Goal: Task Accomplishment & Management: Use online tool/utility

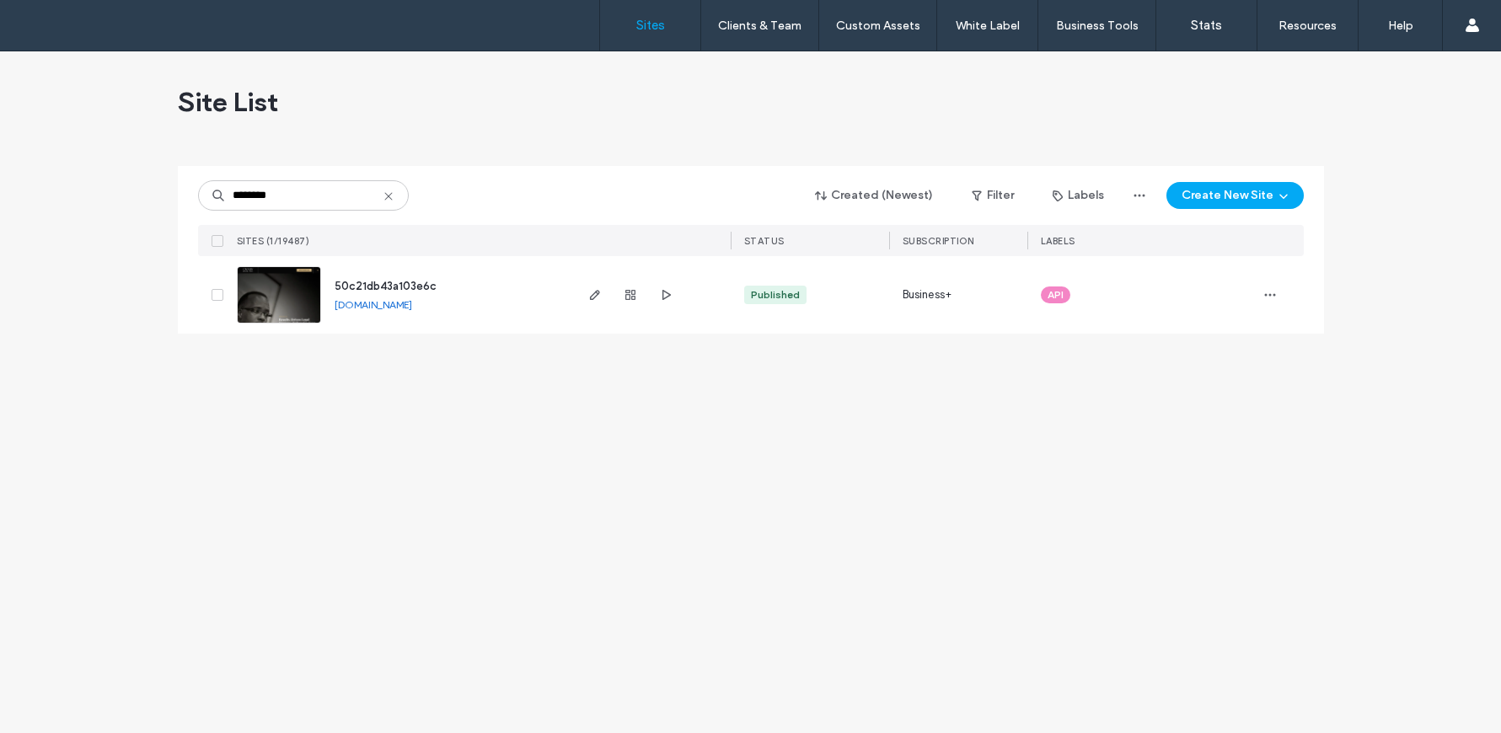
type input "********"
click at [255, 306] on img at bounding box center [279, 324] width 83 height 115
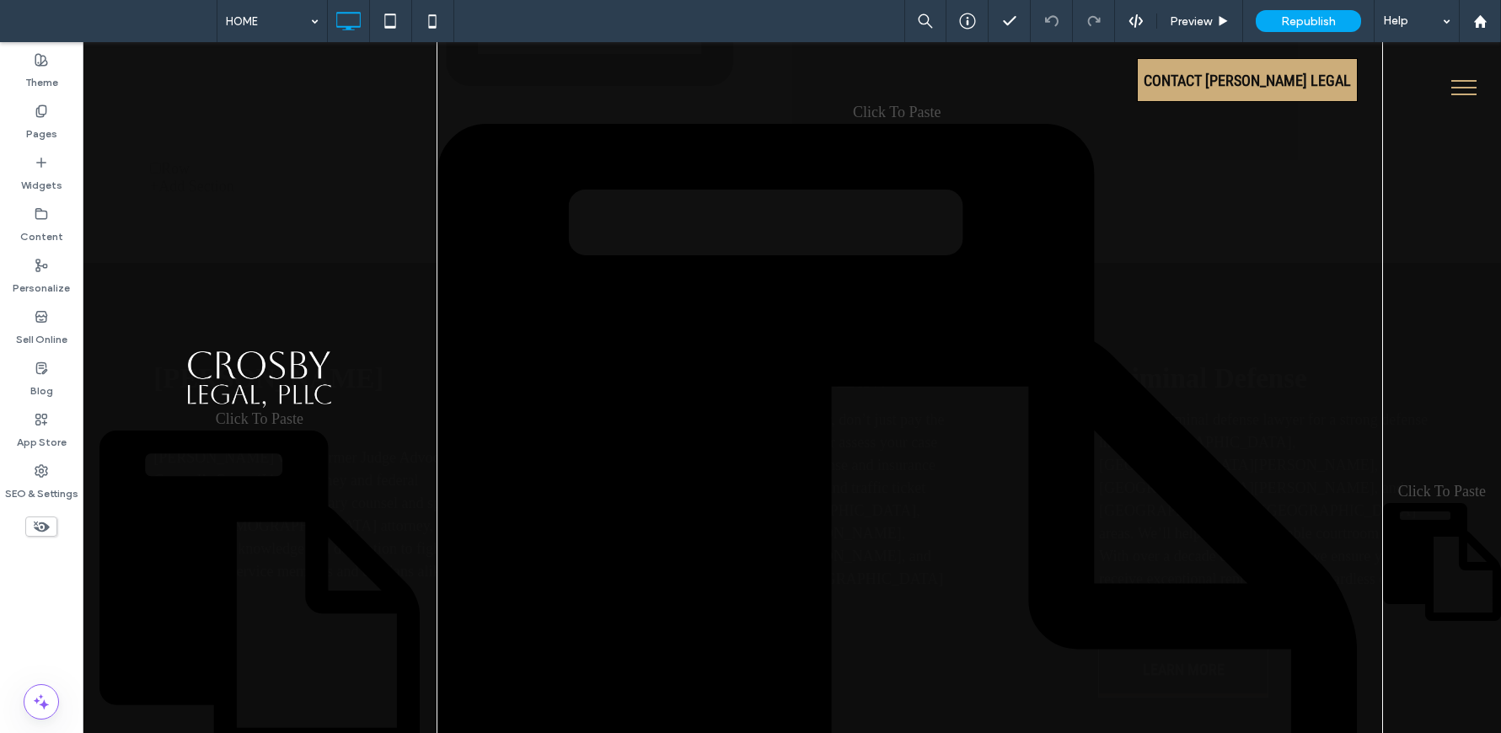
scroll to position [2263, 0]
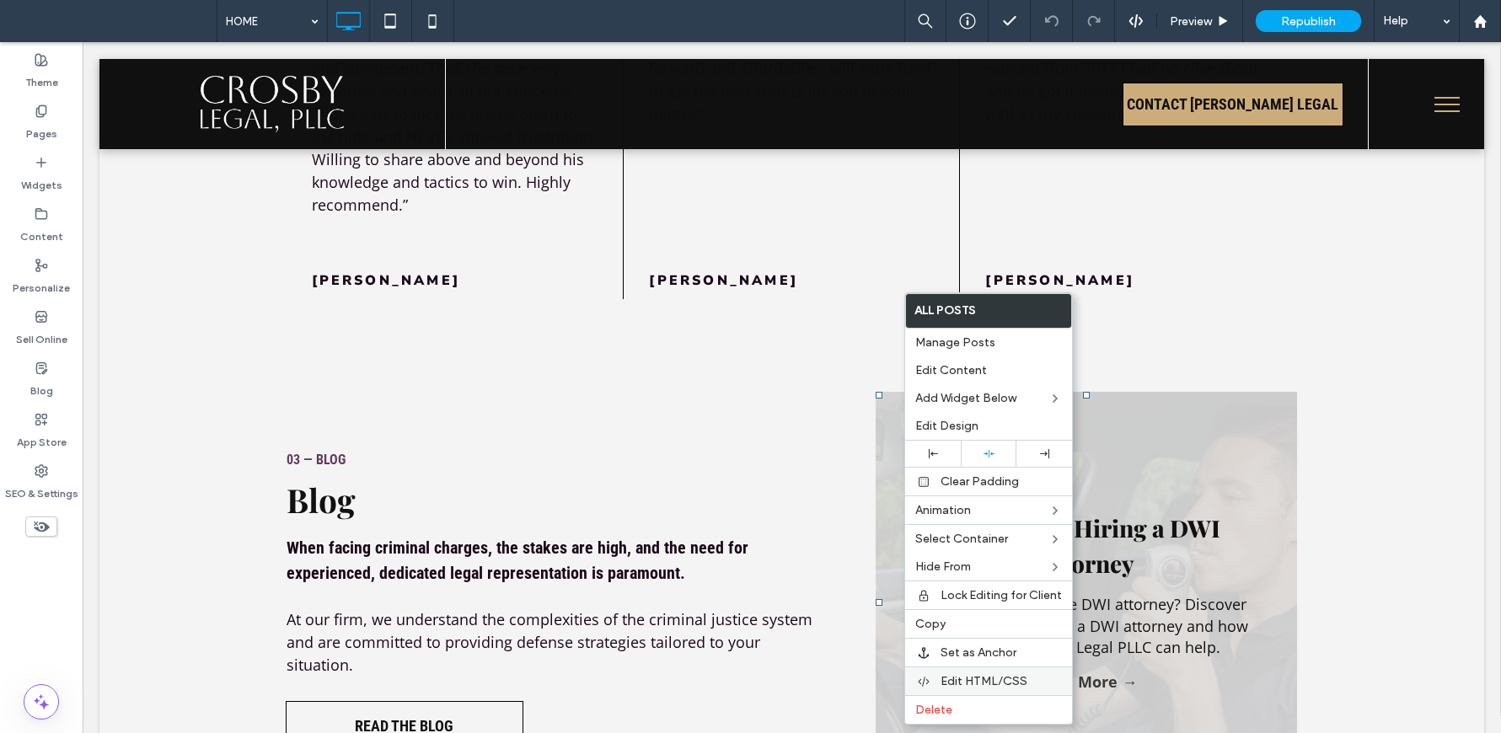
click at [991, 678] on span "Edit HTML/CSS" at bounding box center [984, 681] width 87 height 14
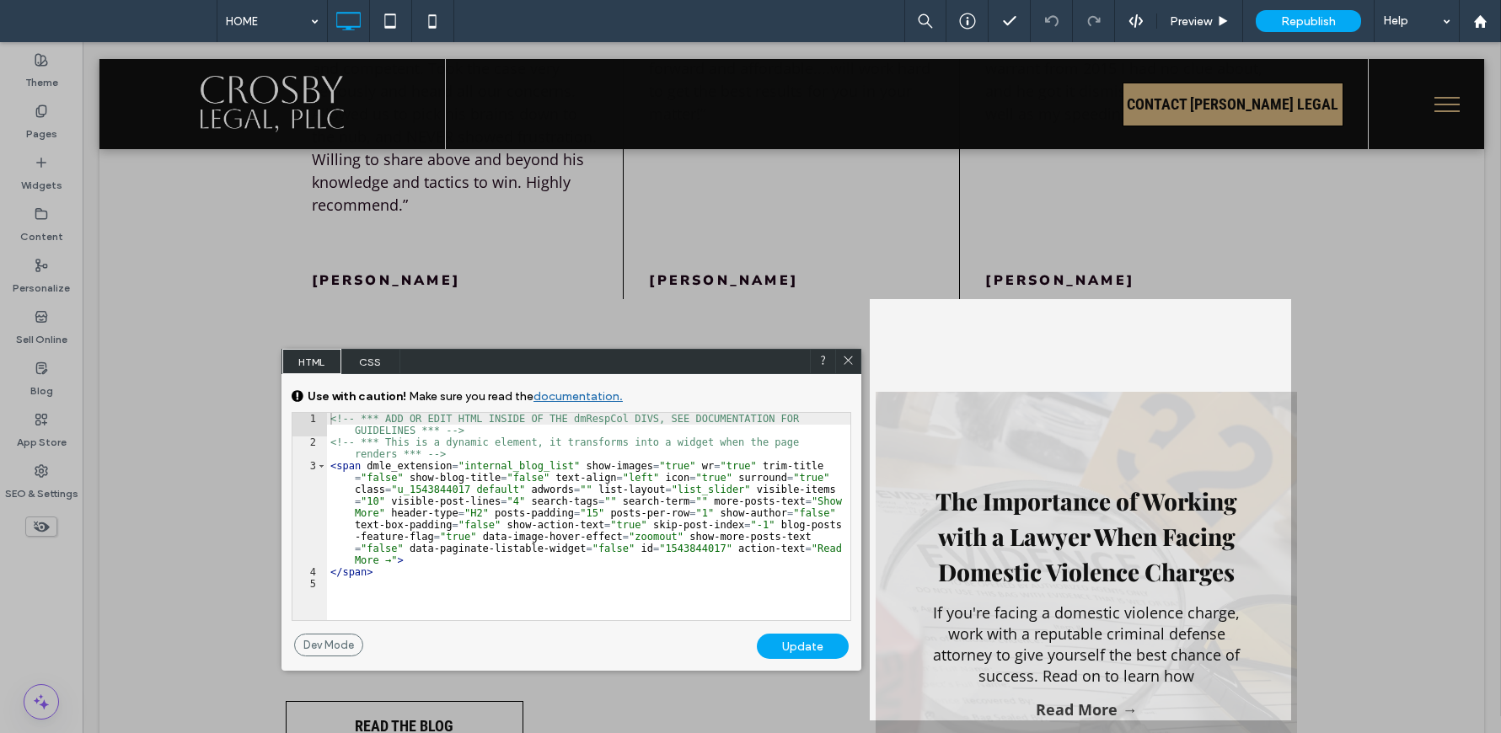
click at [365, 366] on span "CSS" at bounding box center [370, 361] width 59 height 25
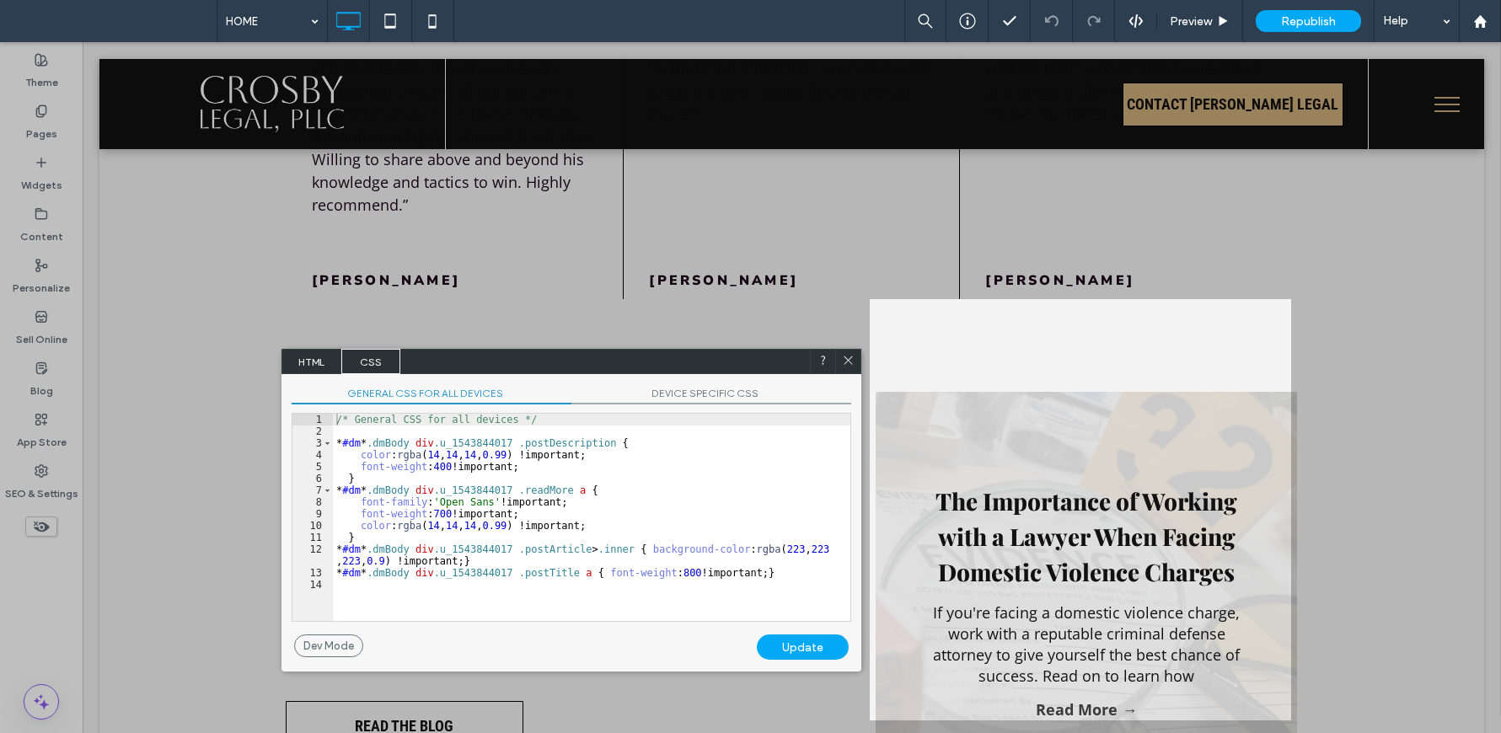
click at [371, 365] on span "CSS" at bounding box center [370, 361] width 59 height 25
click at [682, 390] on span "DEVICE SPECIFIC CSS" at bounding box center [711, 395] width 280 height 18
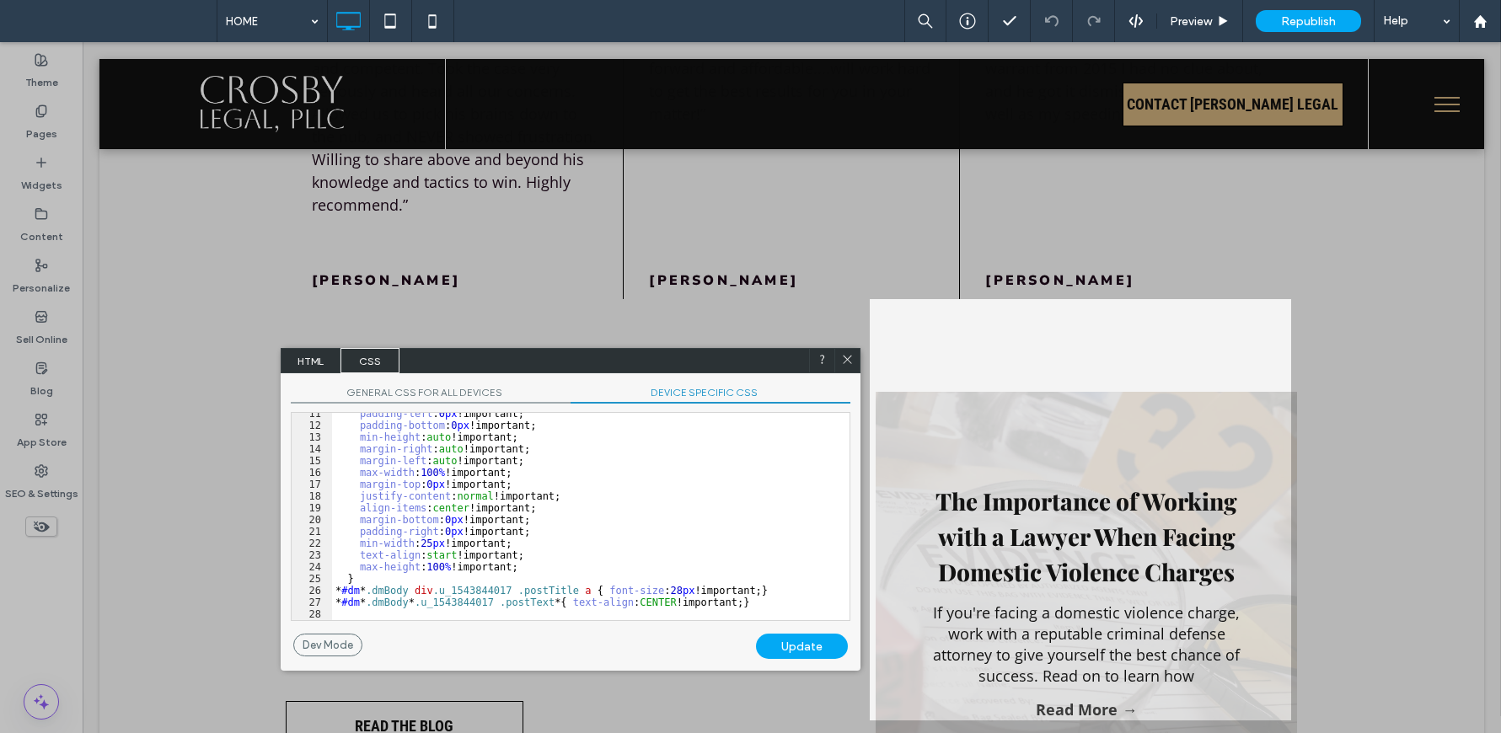
scroll to position [123, 0]
click at [846, 362] on icon at bounding box center [847, 359] width 13 height 13
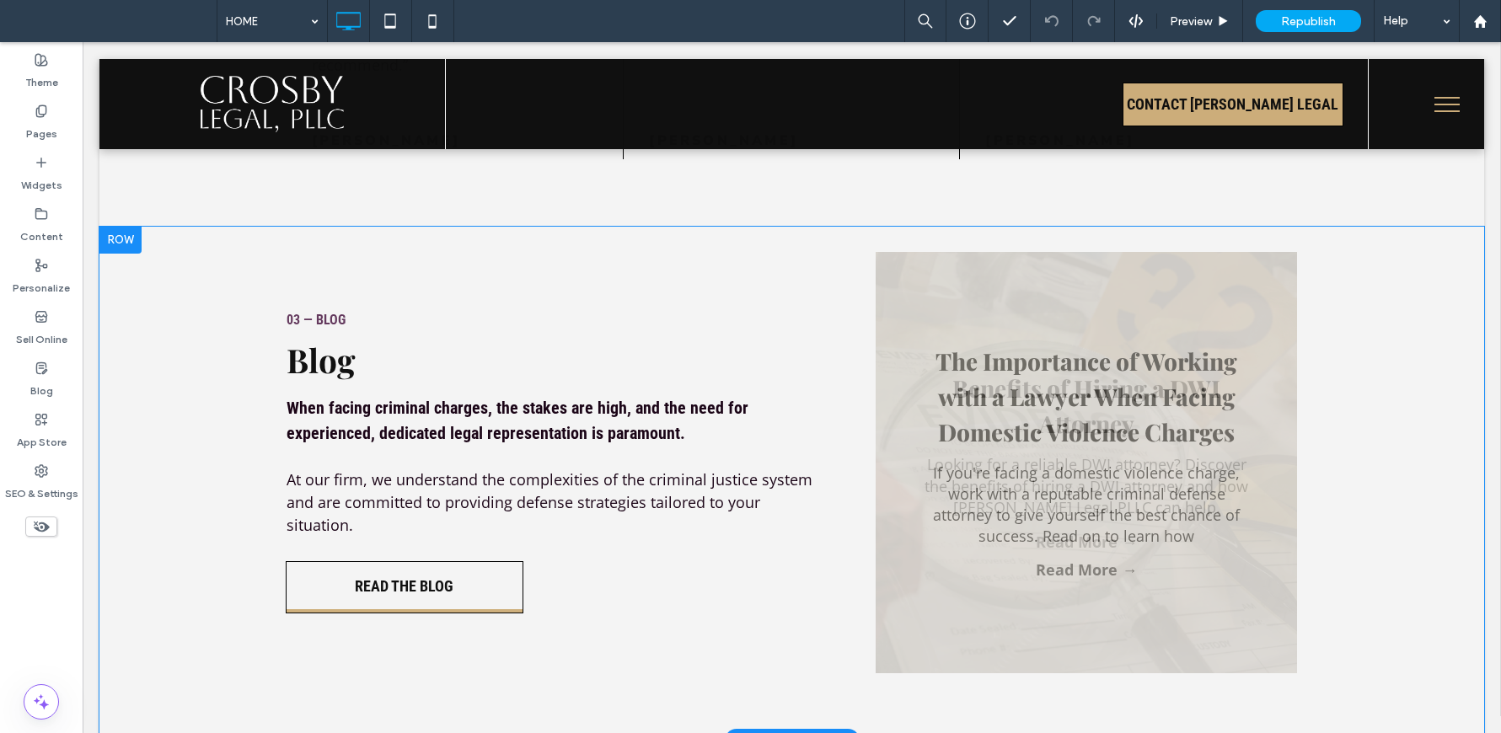
scroll to position [2408, 0]
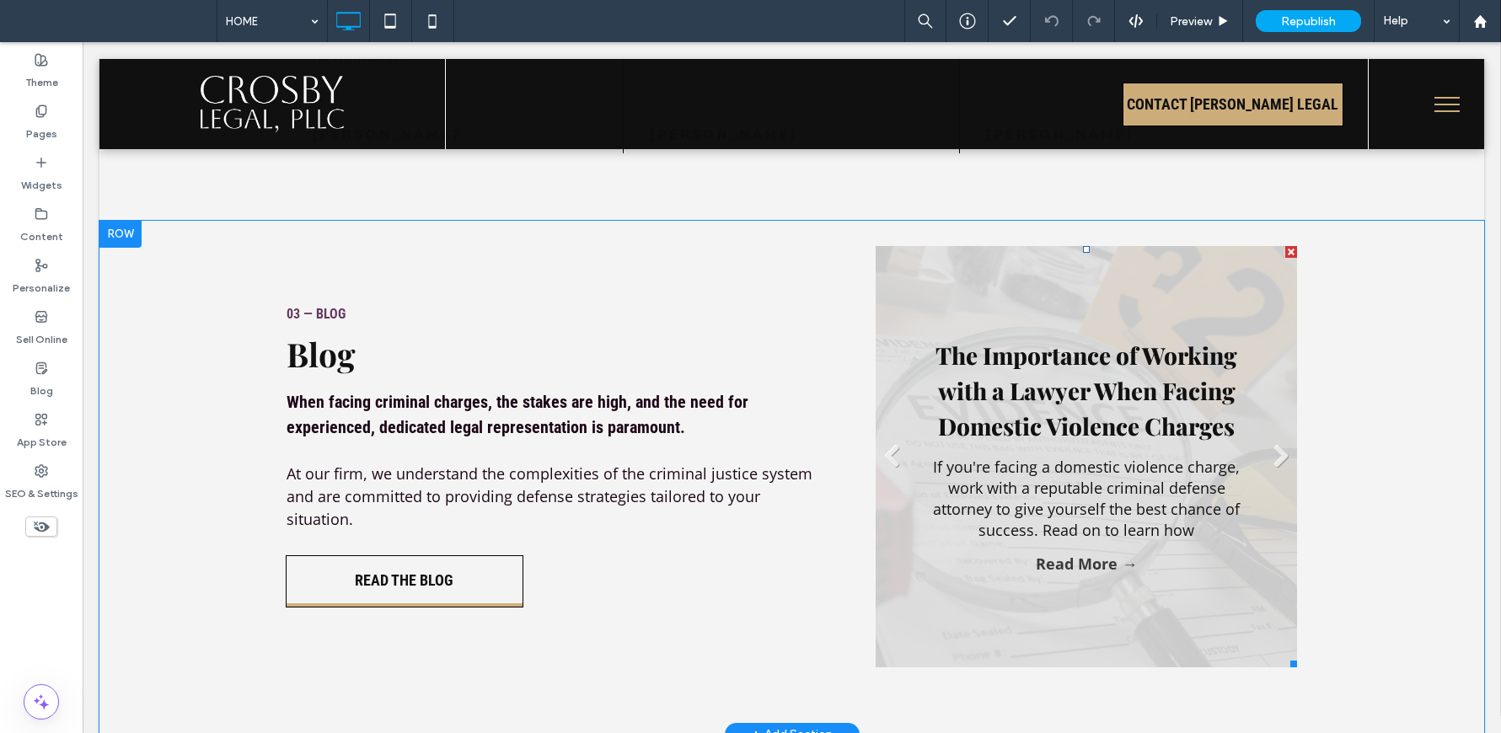
click at [879, 246] on div "The Importance of Working with a Lawyer When Facing Domestic Violence Charges B…" at bounding box center [1087, 457] width 422 height 422
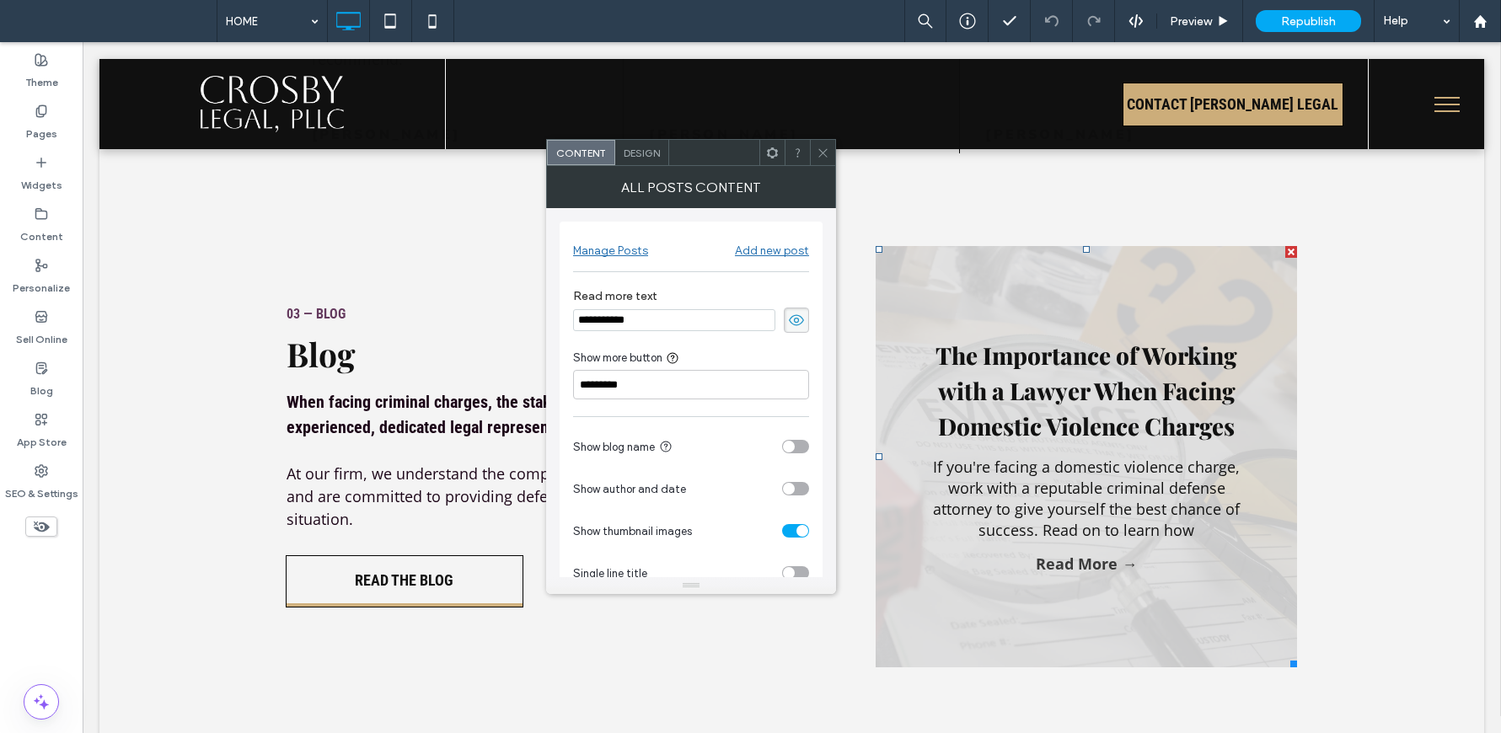
click at [822, 159] on span at bounding box center [823, 152] width 13 height 25
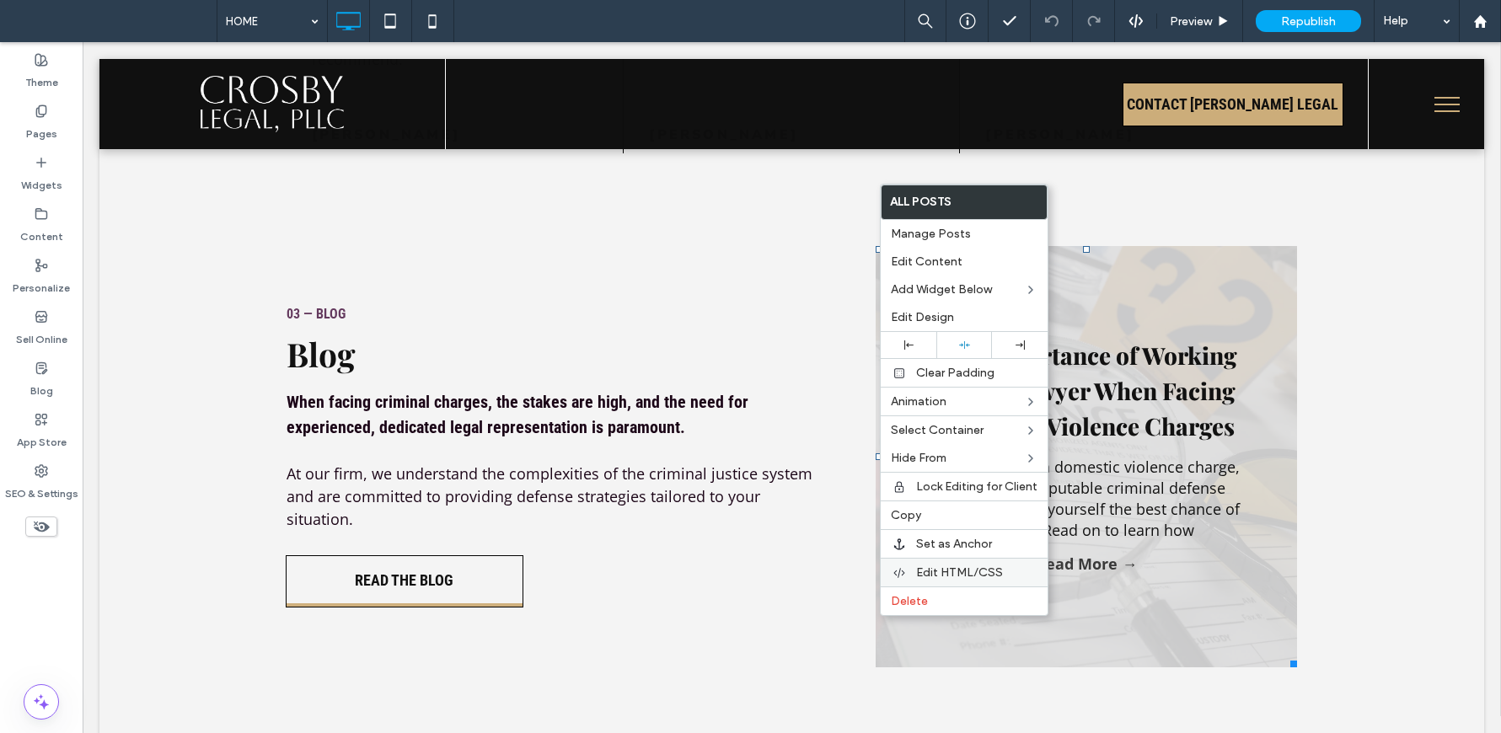
click at [991, 581] on div "Edit HTML/CSS" at bounding box center [964, 572] width 167 height 29
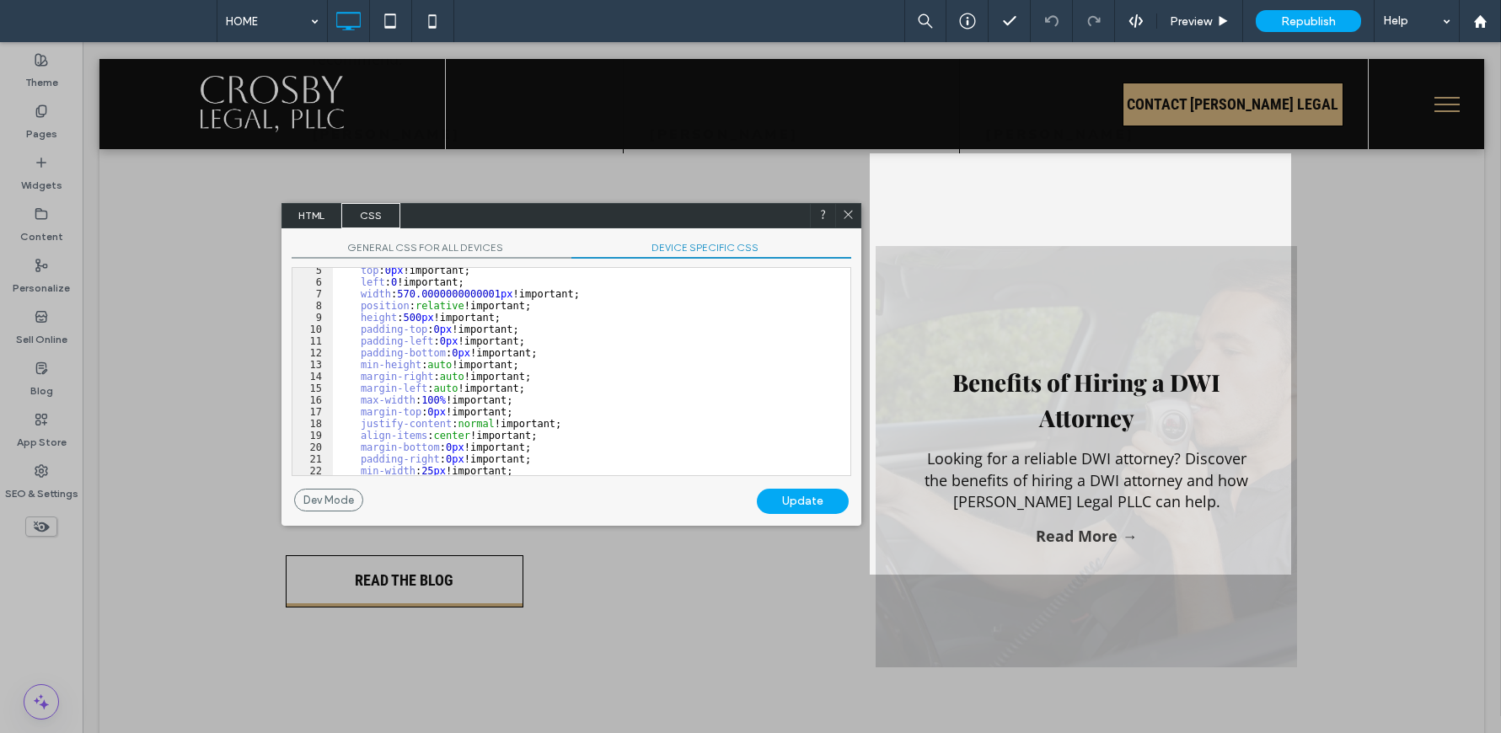
scroll to position [123, 0]
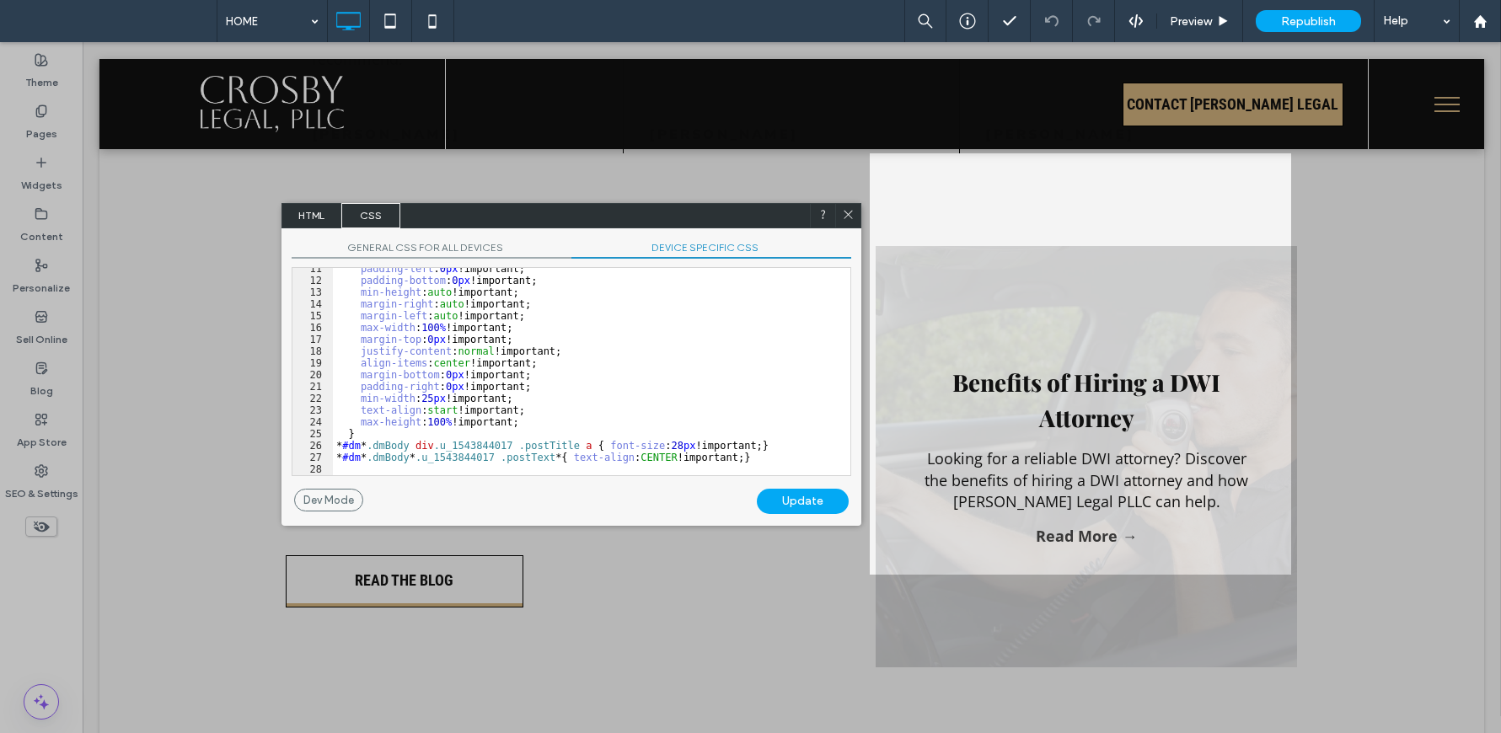
click at [844, 209] on icon at bounding box center [848, 214] width 13 height 13
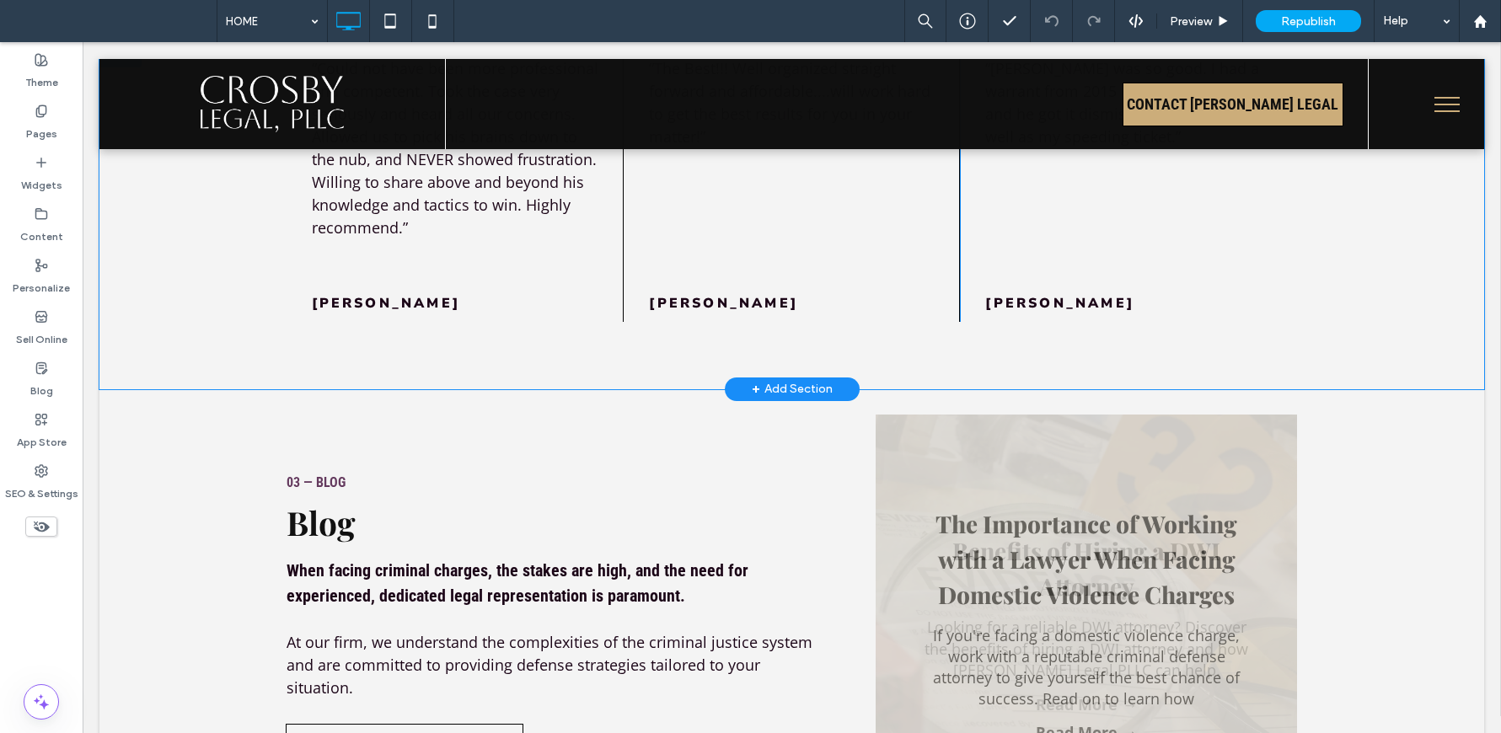
scroll to position [2192, 0]
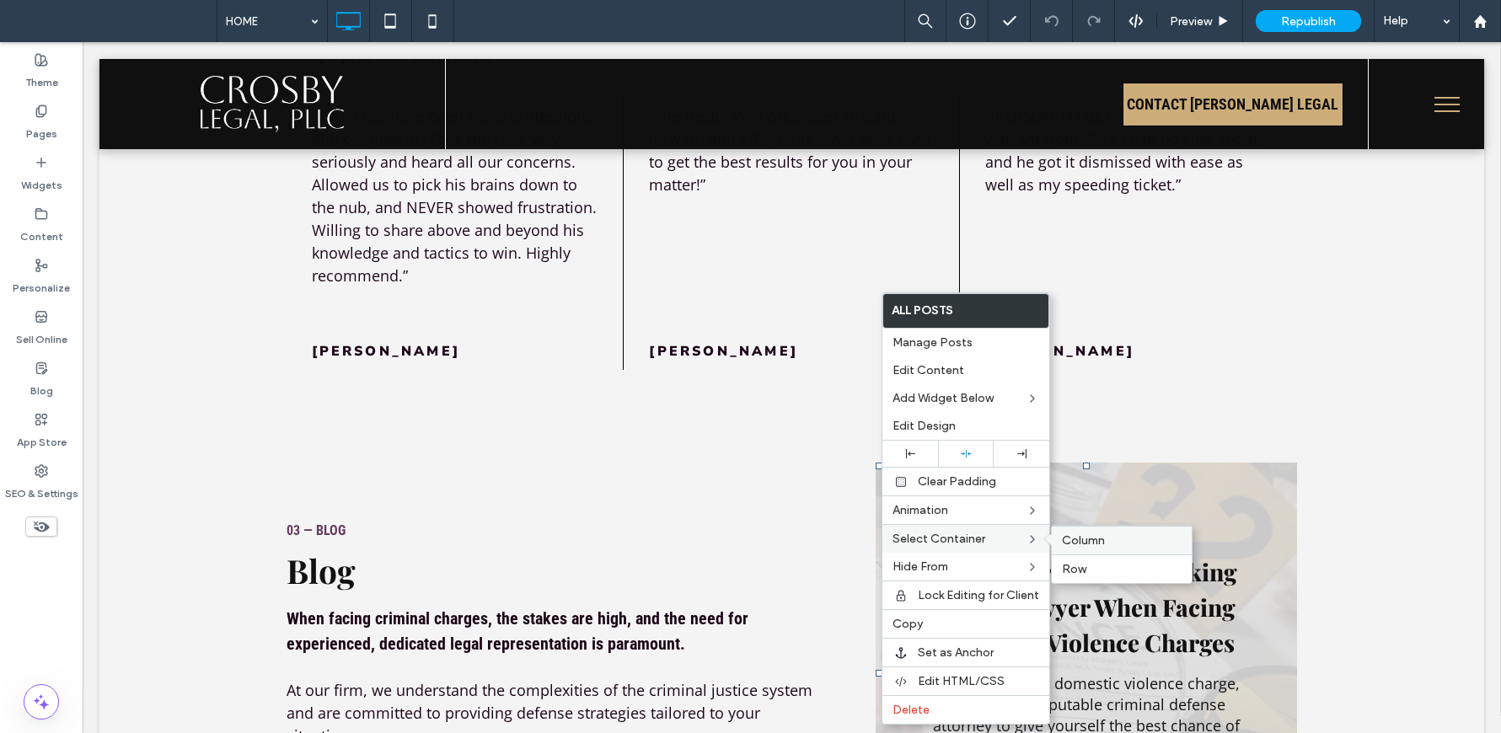
click at [1121, 547] on label "Column" at bounding box center [1122, 541] width 120 height 14
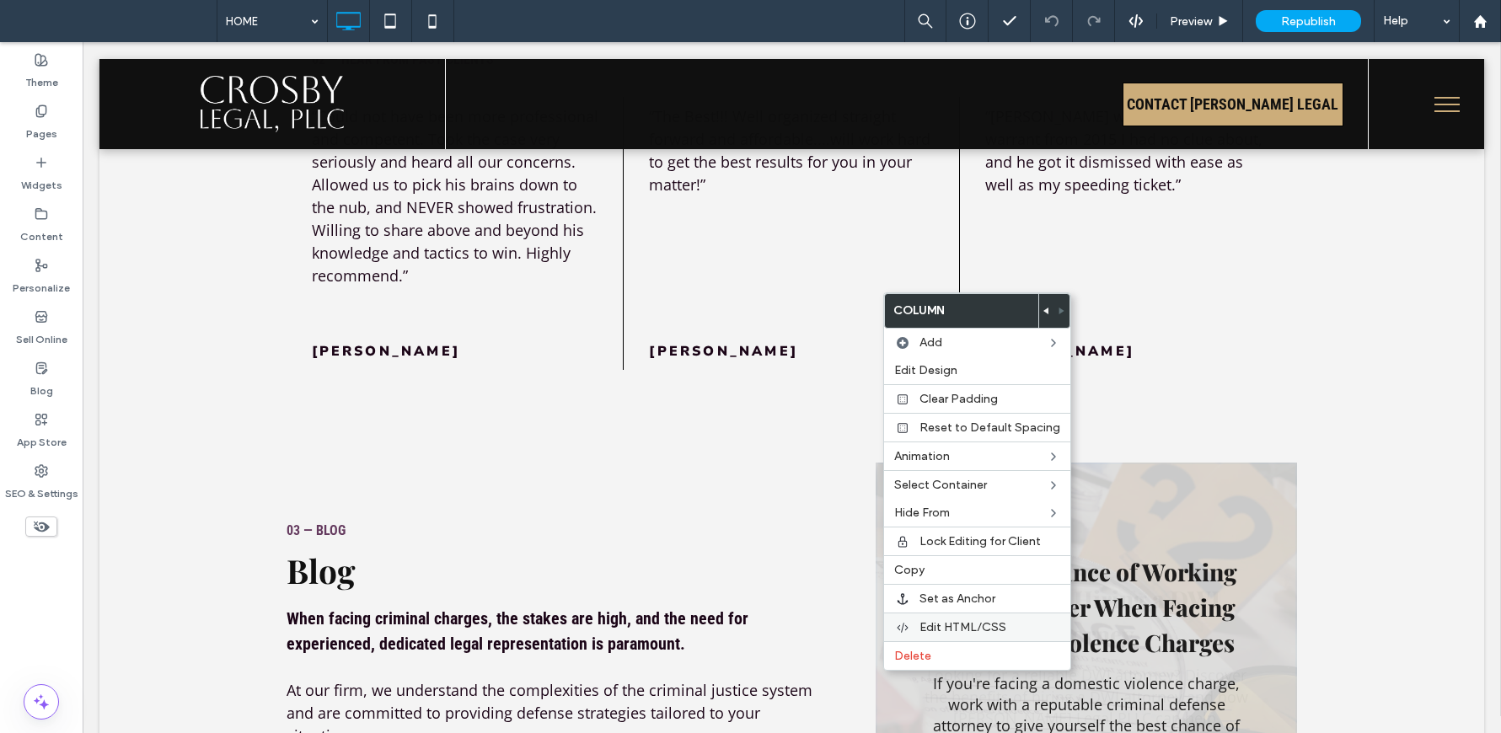
click at [1012, 627] on label "Edit HTML/CSS" at bounding box center [990, 627] width 141 height 14
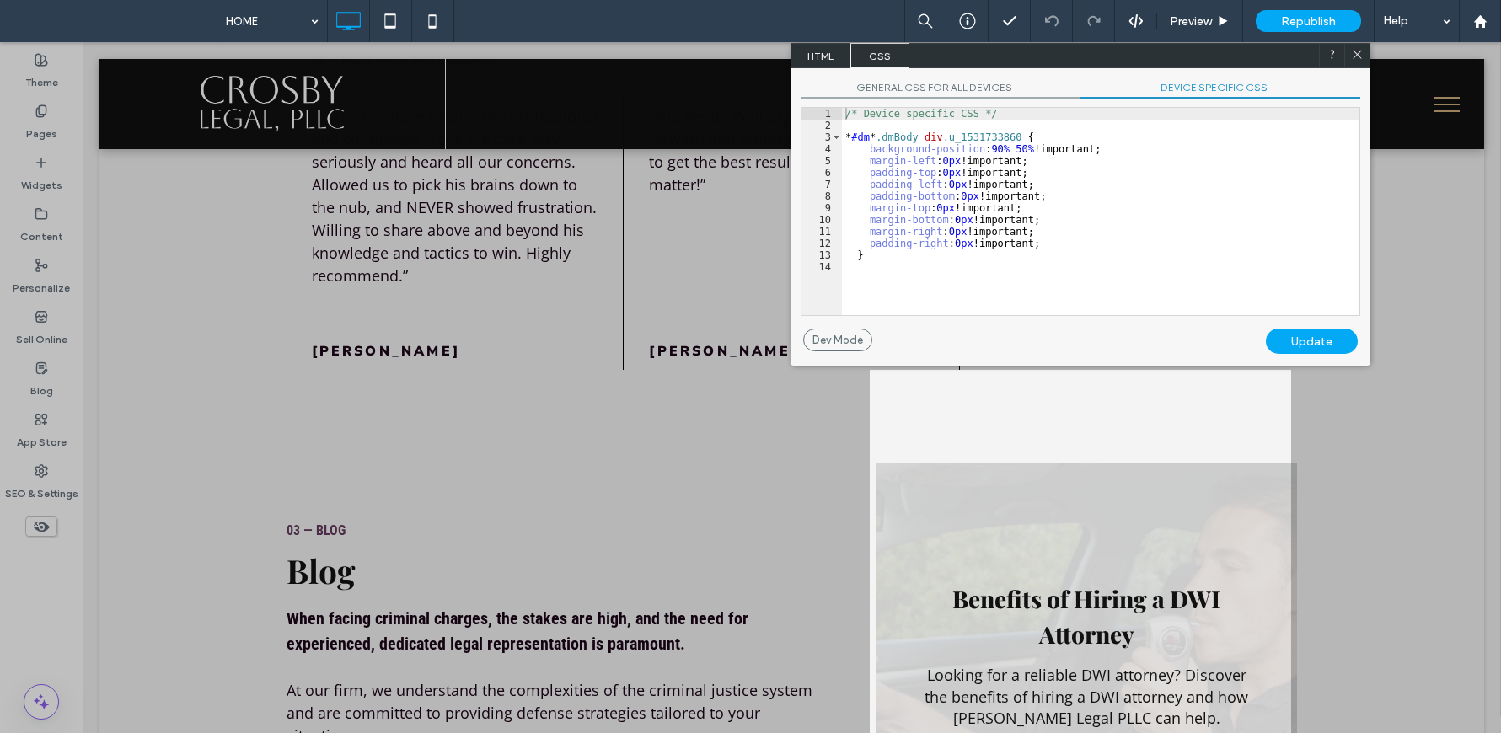
click at [1073, 203] on div "/* Device specific CSS */ * #dm * .dmBody div .u_1531733860 { background-positi…" at bounding box center [1101, 223] width 518 height 231
click at [947, 91] on span "GENERAL CSS FOR ALL DEVICES" at bounding box center [941, 90] width 280 height 18
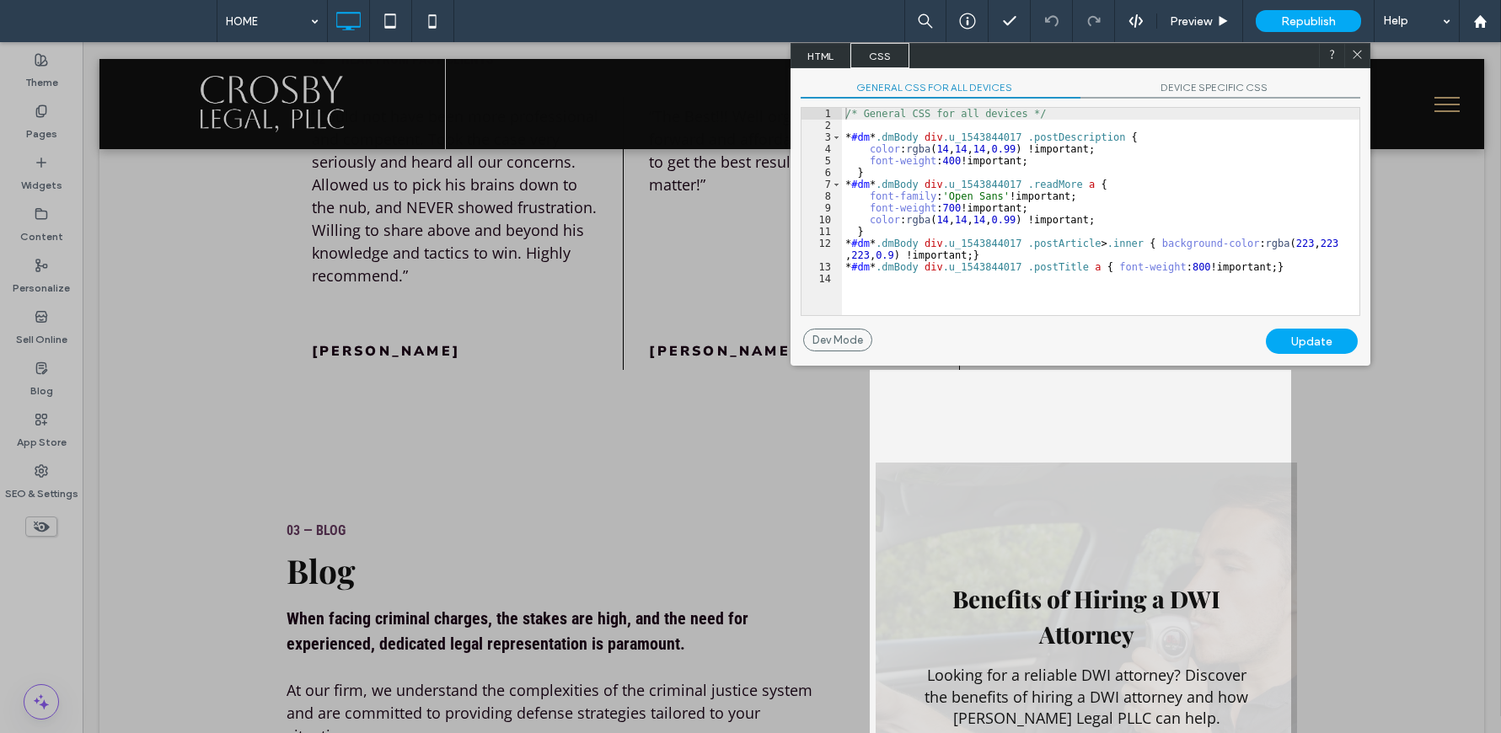
click at [1188, 89] on span "DEVICE SPECIFIC CSS" at bounding box center [1221, 90] width 280 height 18
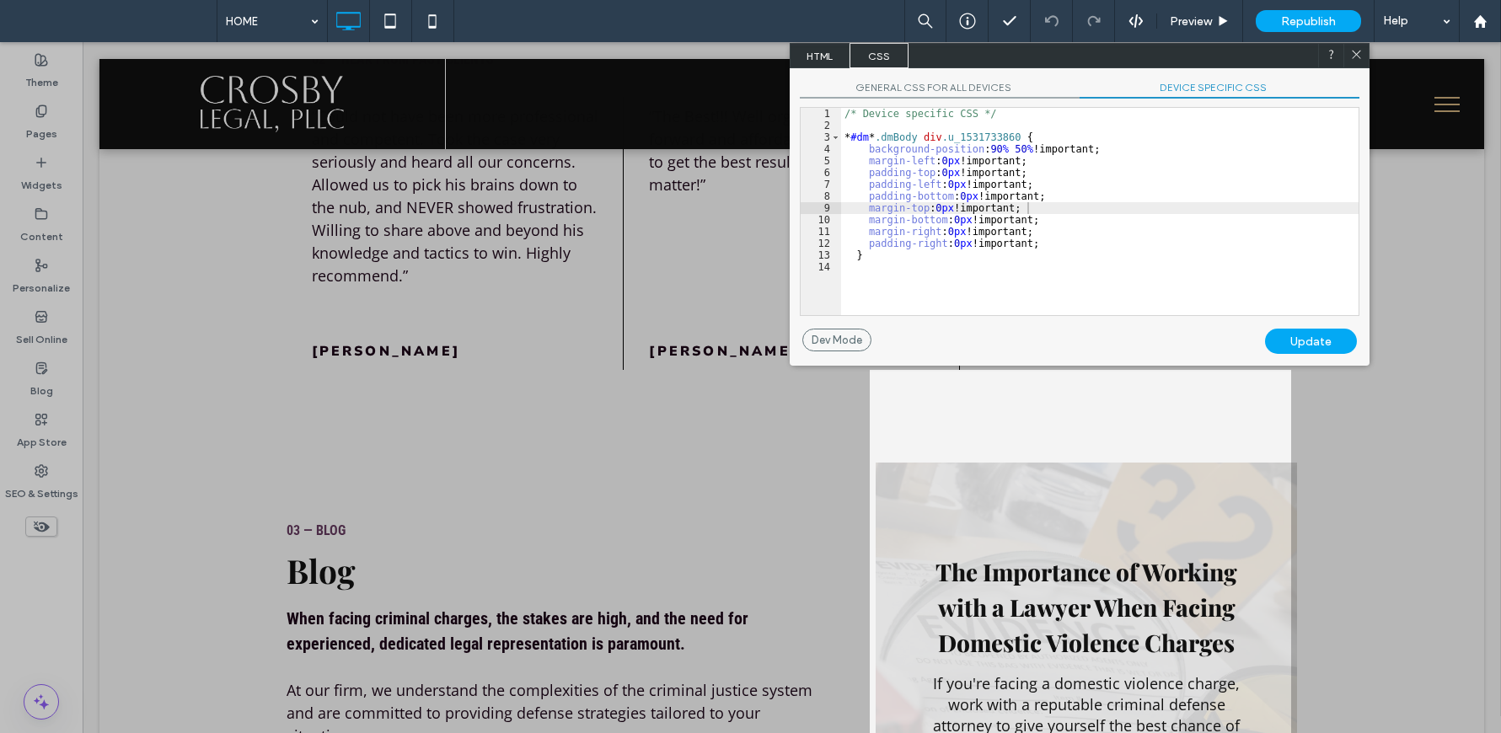
click at [1360, 50] on icon at bounding box center [1356, 54] width 13 height 13
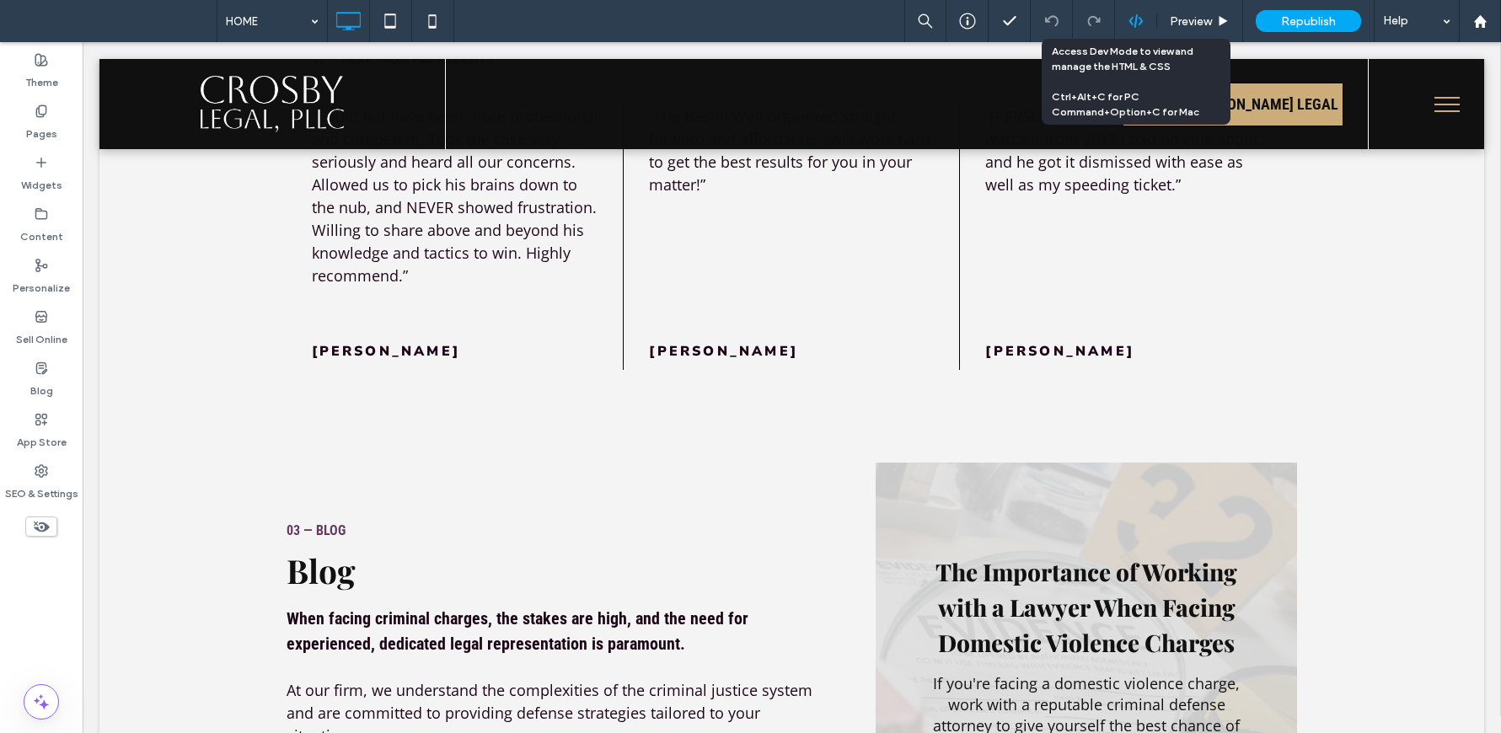
click at [1136, 20] on use at bounding box center [1135, 20] width 13 height 13
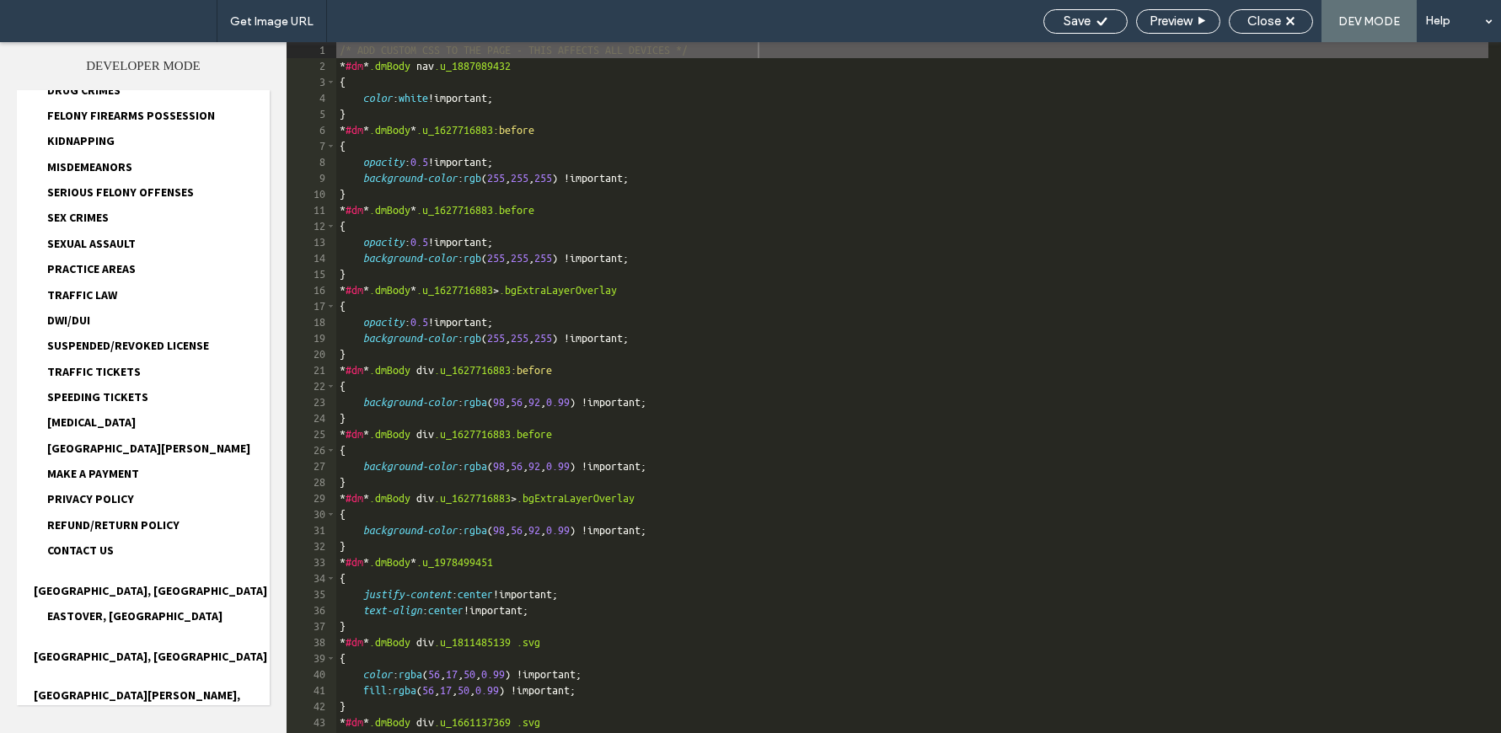
scroll to position [604, 0]
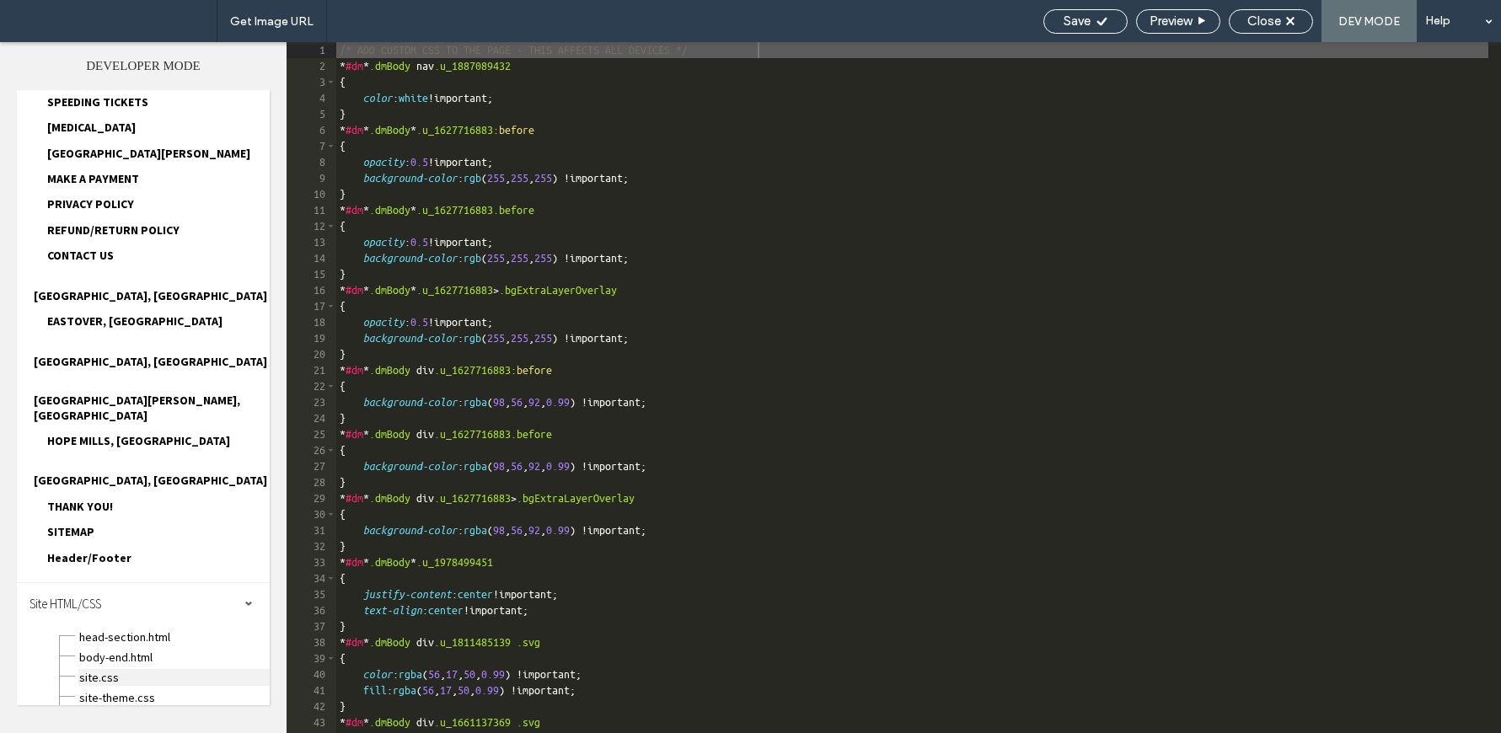
click at [116, 669] on span "site.css" at bounding box center [173, 677] width 191 height 17
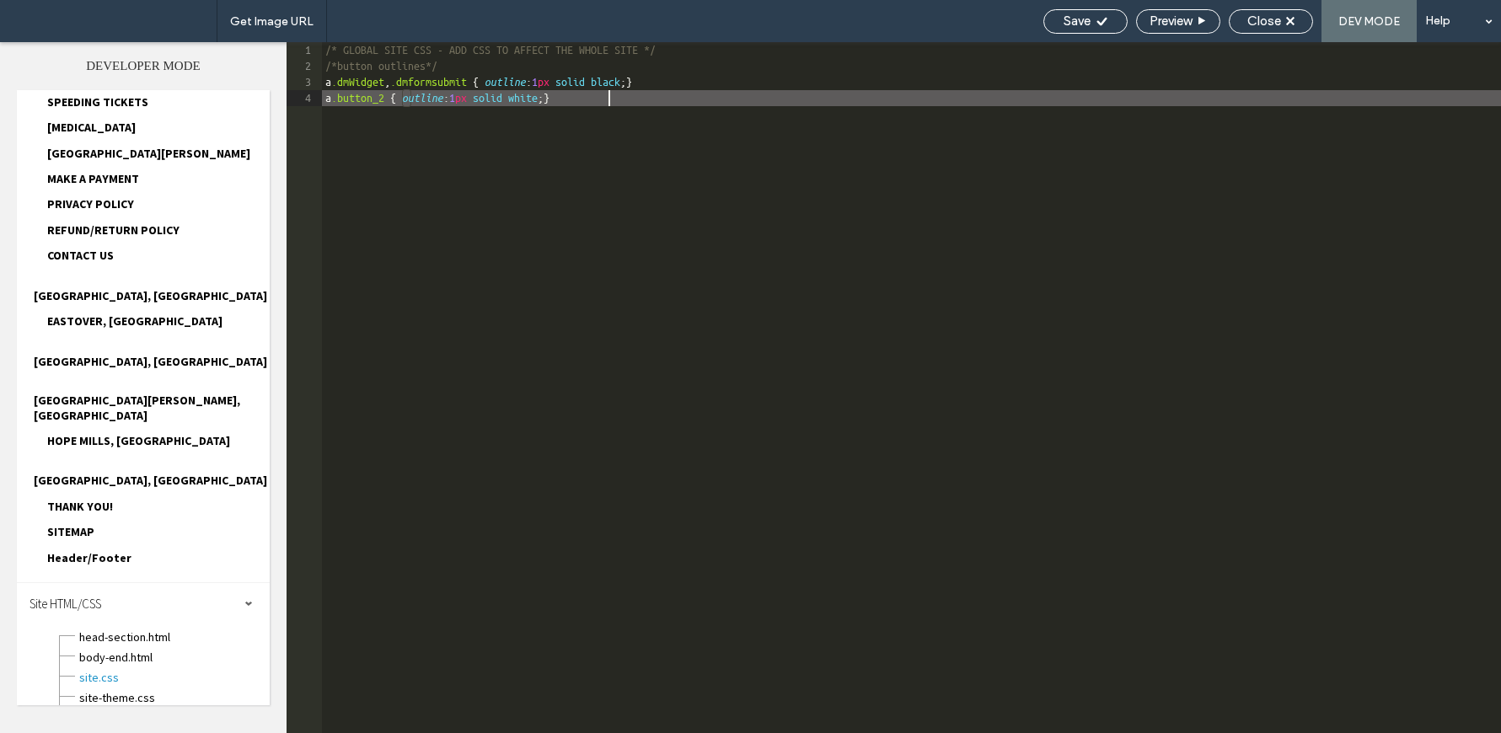
click at [505, 371] on div "/* GLOBAL SITE CSS - ADD CSS TO AFFECT THE WHOLE SITE */ /*button outlines*/ a …" at bounding box center [911, 403] width 1179 height 723
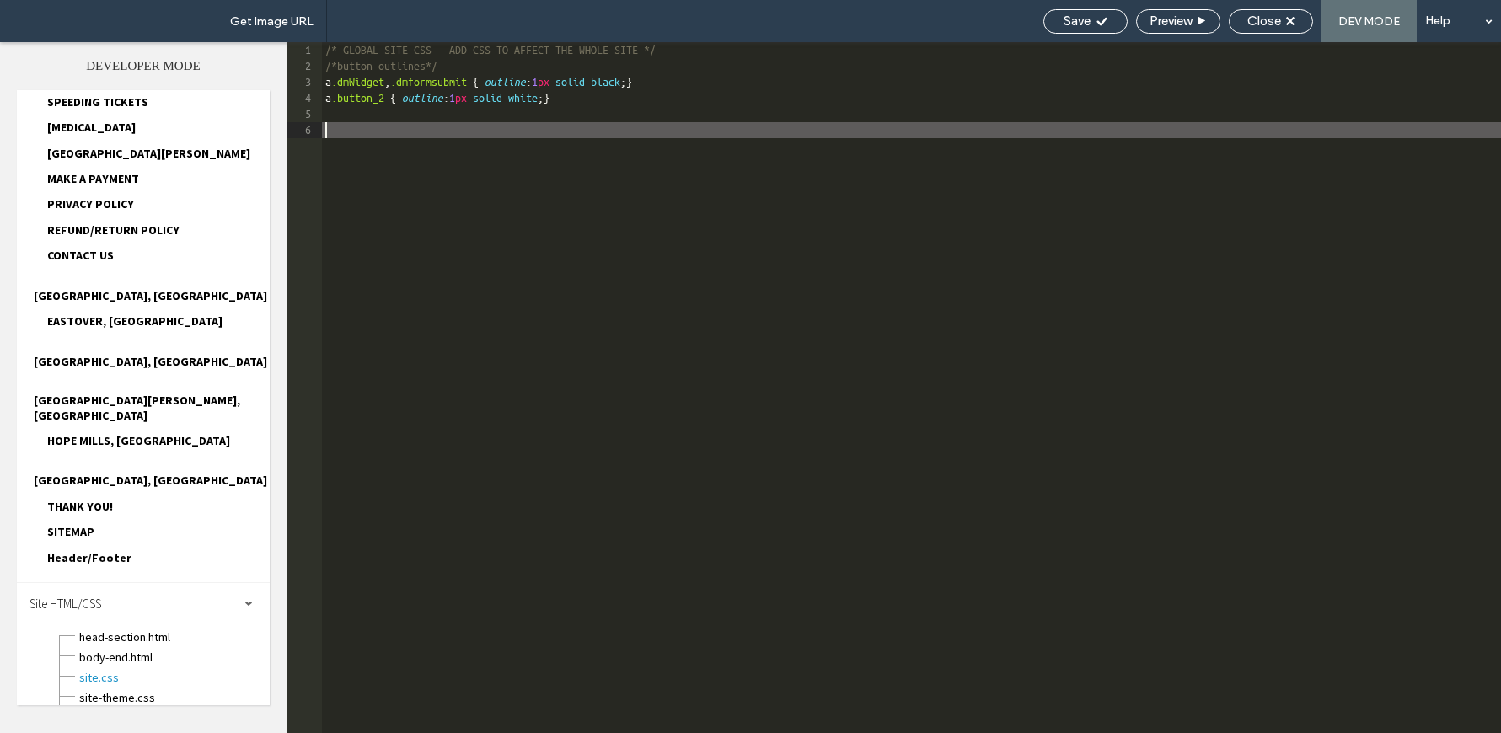
paste textarea
type textarea "**"
click at [1087, 40] on div "Save Preview Close DEV MODE Help" at bounding box center [1268, 21] width 466 height 42
click at [1088, 30] on div "Save" at bounding box center [1086, 21] width 84 height 24
click at [1080, 32] on div "Save" at bounding box center [1086, 21] width 84 height 24
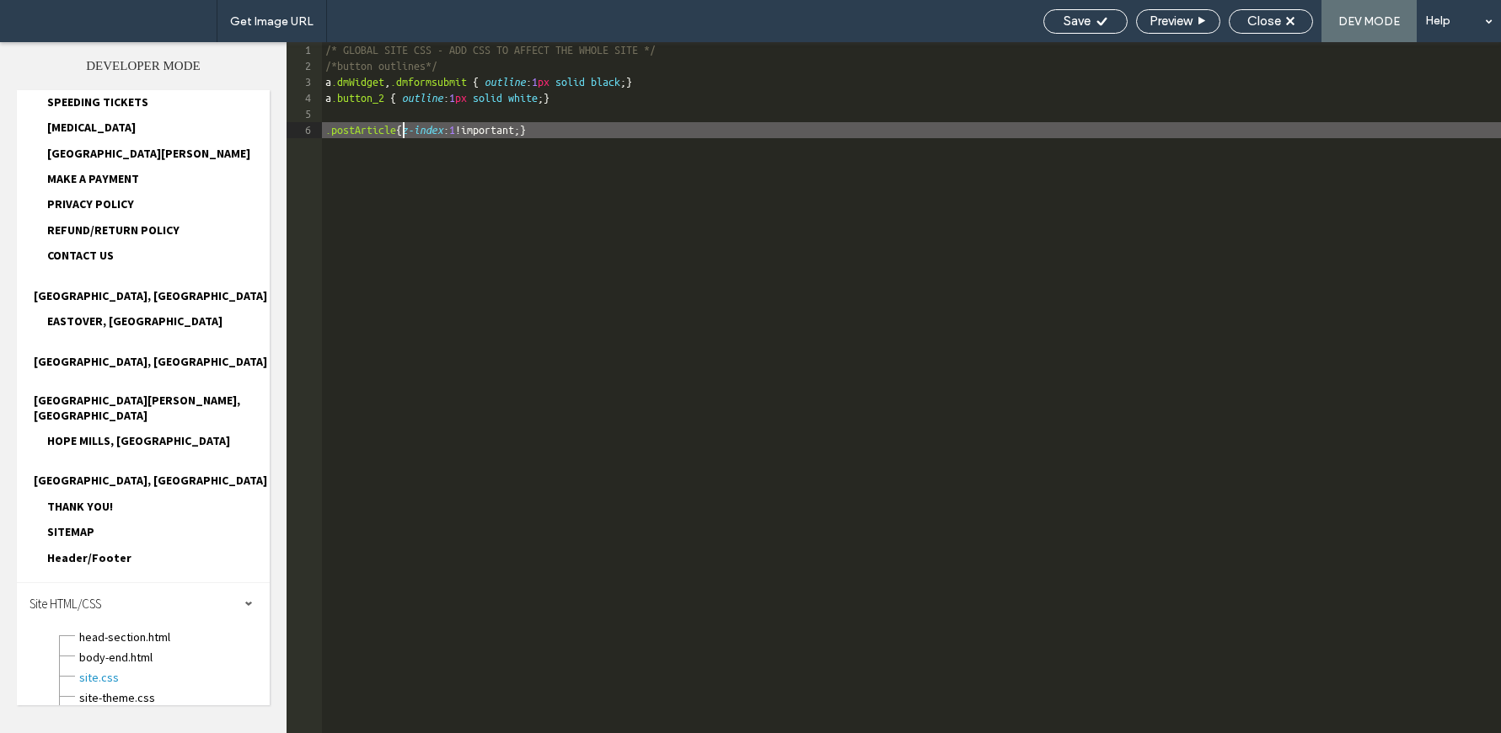
click at [405, 132] on div "/* GLOBAL SITE CSS - ADD CSS TO AFFECT THE WHOLE SITE */ /*button outlines*/ a …" at bounding box center [911, 403] width 1179 height 723
drag, startPoint x: 410, startPoint y: 132, endPoint x: 321, endPoint y: 133, distance: 88.5
click at [321, 133] on div "** 1 2 3 4 5 6 /* GLOBAL SITE CSS - ADD CSS TO AFFECT THE WHOLE SITE */ /*butto…" at bounding box center [894, 387] width 1215 height 691
click at [1052, 28] on div "Save" at bounding box center [1085, 20] width 83 height 15
click at [1052, 28] on div "Get Image URL Save Preview Close DEV MODE Help Theme Pages Widgets Content Pers…" at bounding box center [750, 366] width 1501 height 733
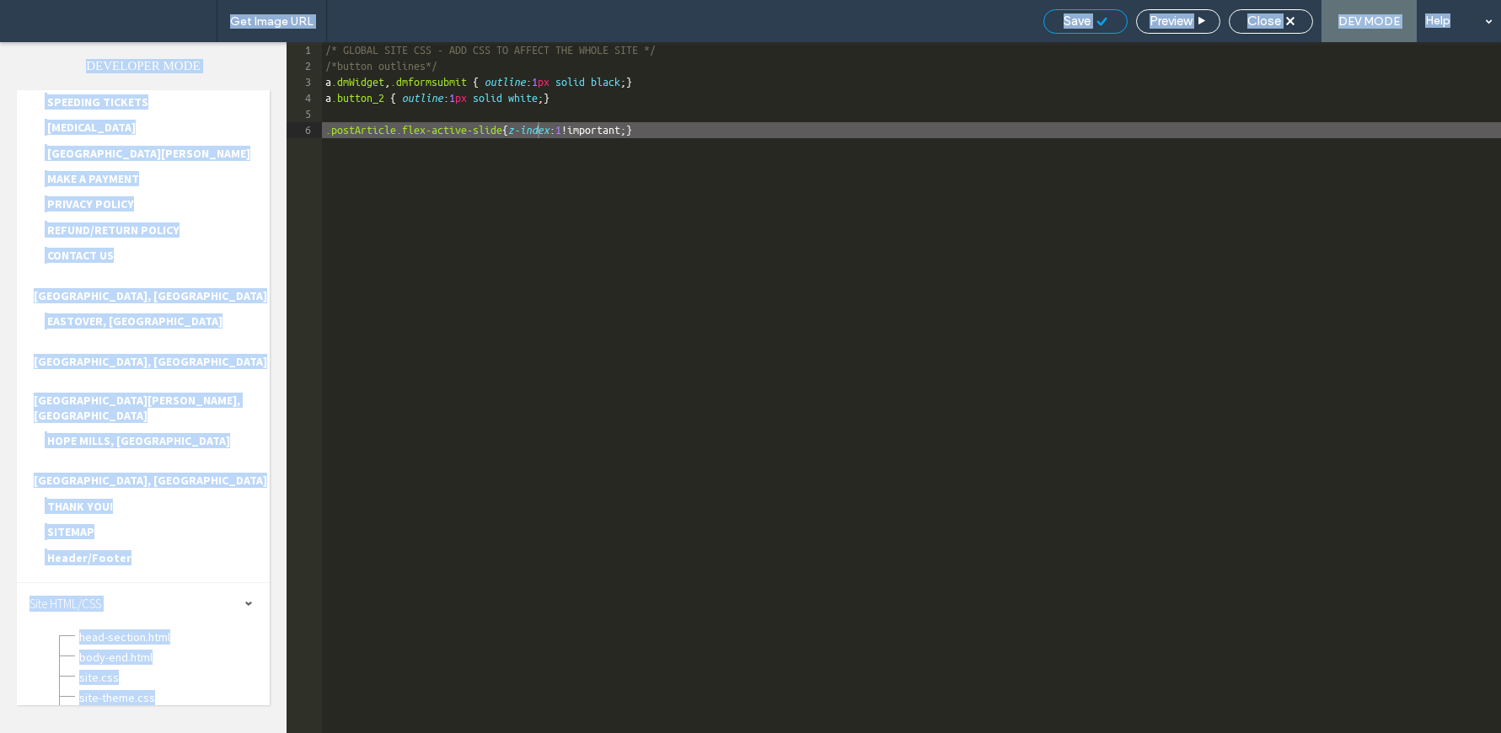
click at [1052, 28] on div at bounding box center [750, 366] width 1501 height 733
click at [1053, 24] on div at bounding box center [750, 366] width 1501 height 733
click at [1290, 26] on div at bounding box center [750, 366] width 1501 height 733
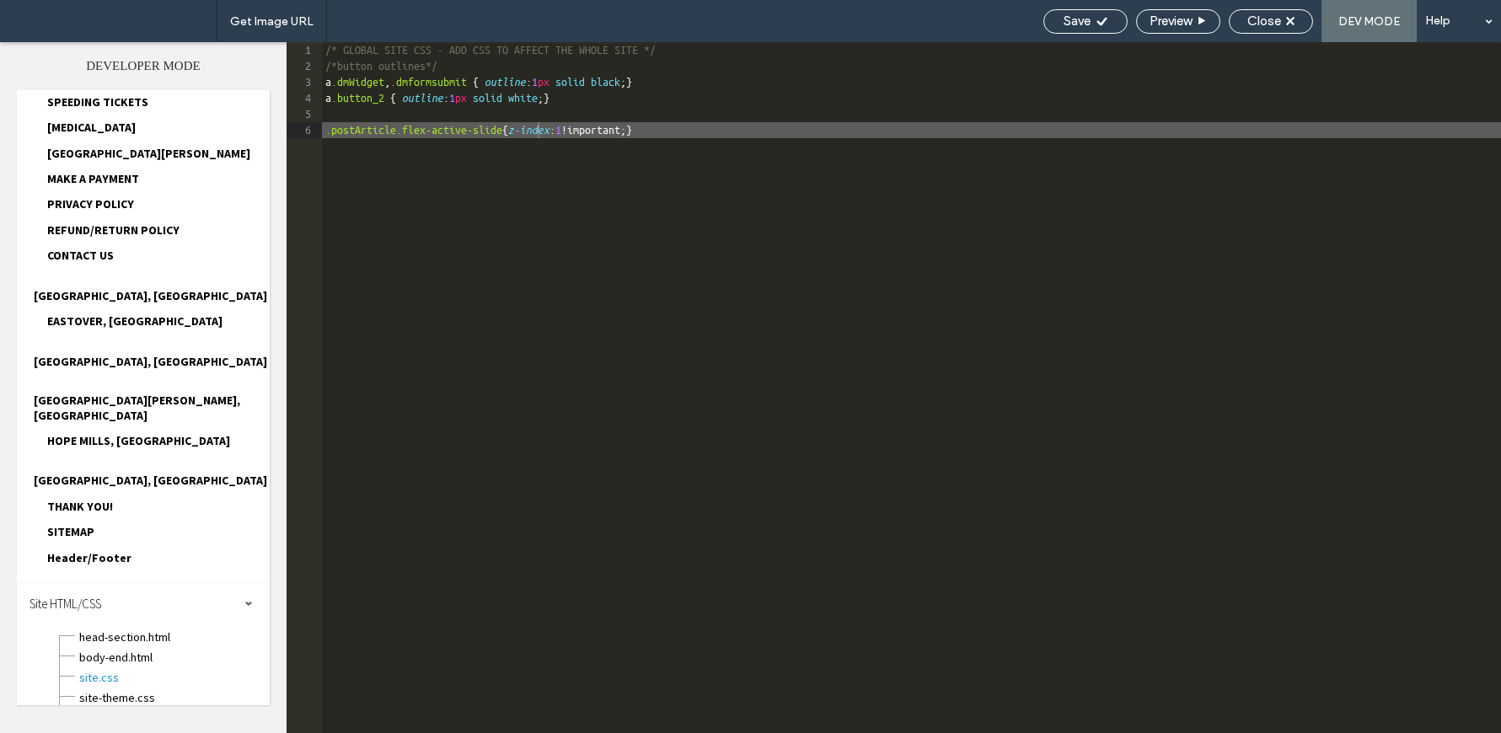
click at [1274, 20] on div at bounding box center [750, 366] width 1501 height 733
click at [741, 143] on div at bounding box center [750, 366] width 1501 height 733
click at [717, 127] on div at bounding box center [750, 366] width 1501 height 733
click at [352, 151] on div at bounding box center [750, 366] width 1501 height 733
click at [478, 118] on div at bounding box center [750, 366] width 1501 height 733
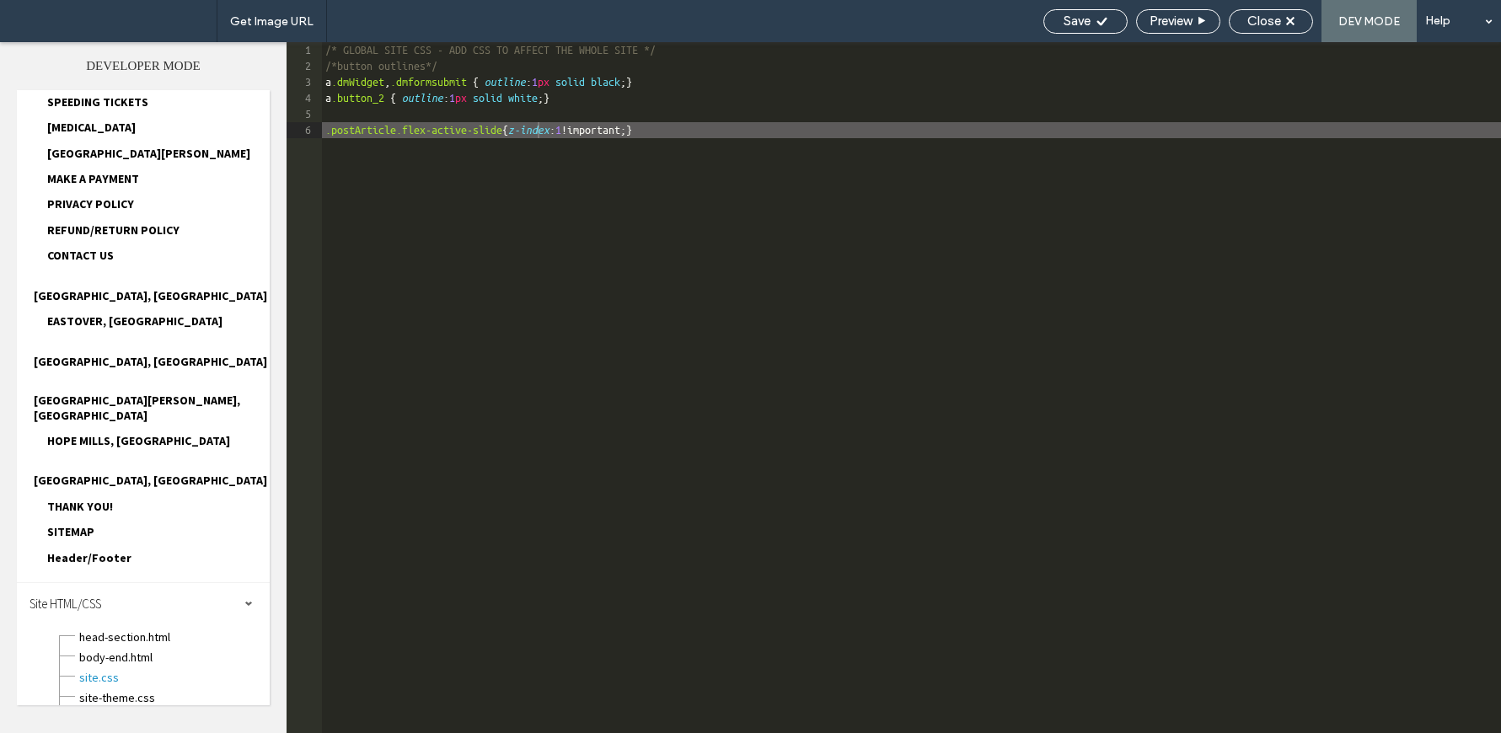
click at [901, 198] on div at bounding box center [750, 366] width 1501 height 733
click at [395, 101] on div at bounding box center [750, 366] width 1501 height 733
click at [649, 201] on div at bounding box center [750, 366] width 1501 height 733
click at [1270, 27] on div at bounding box center [750, 366] width 1501 height 733
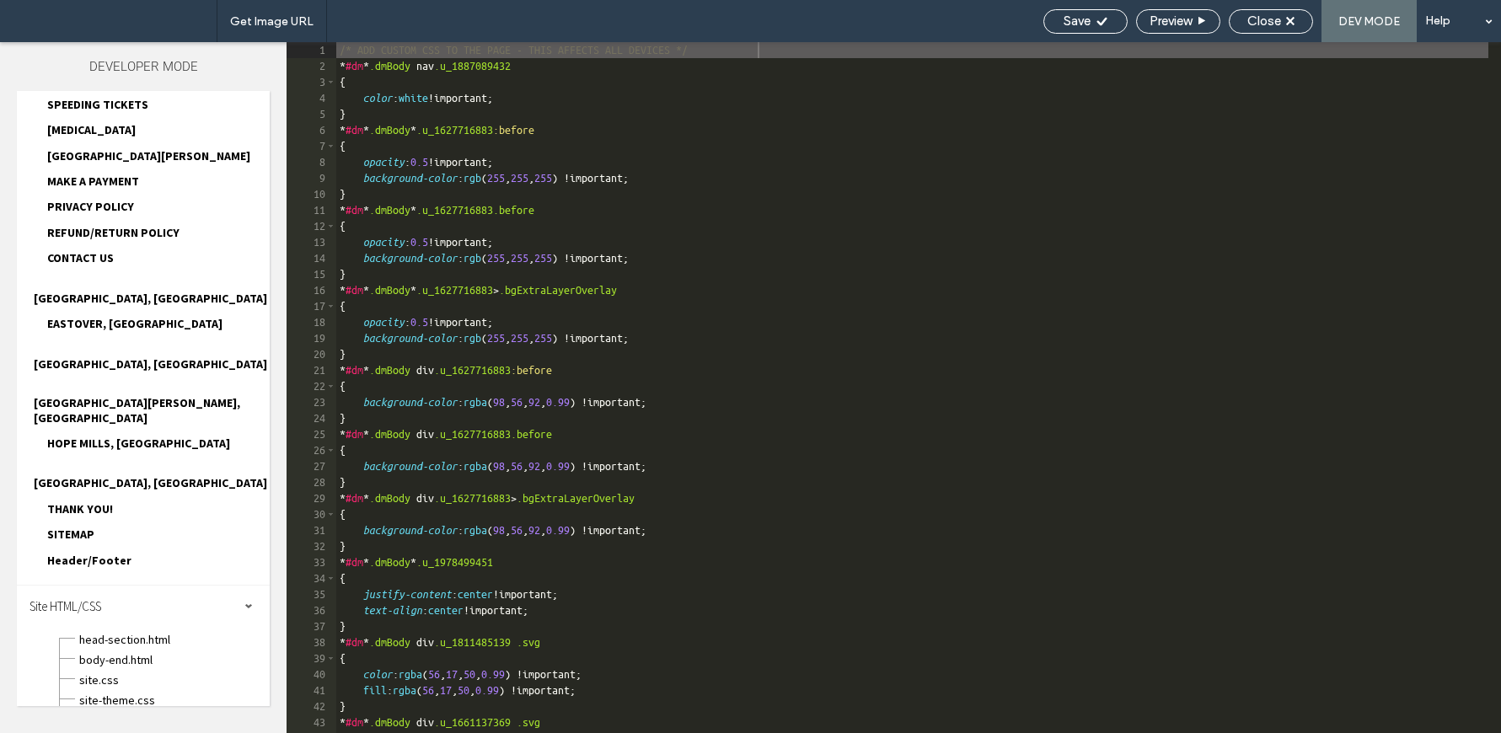
scroll to position [755, 0]
click at [110, 670] on span "site.css" at bounding box center [173, 678] width 191 height 17
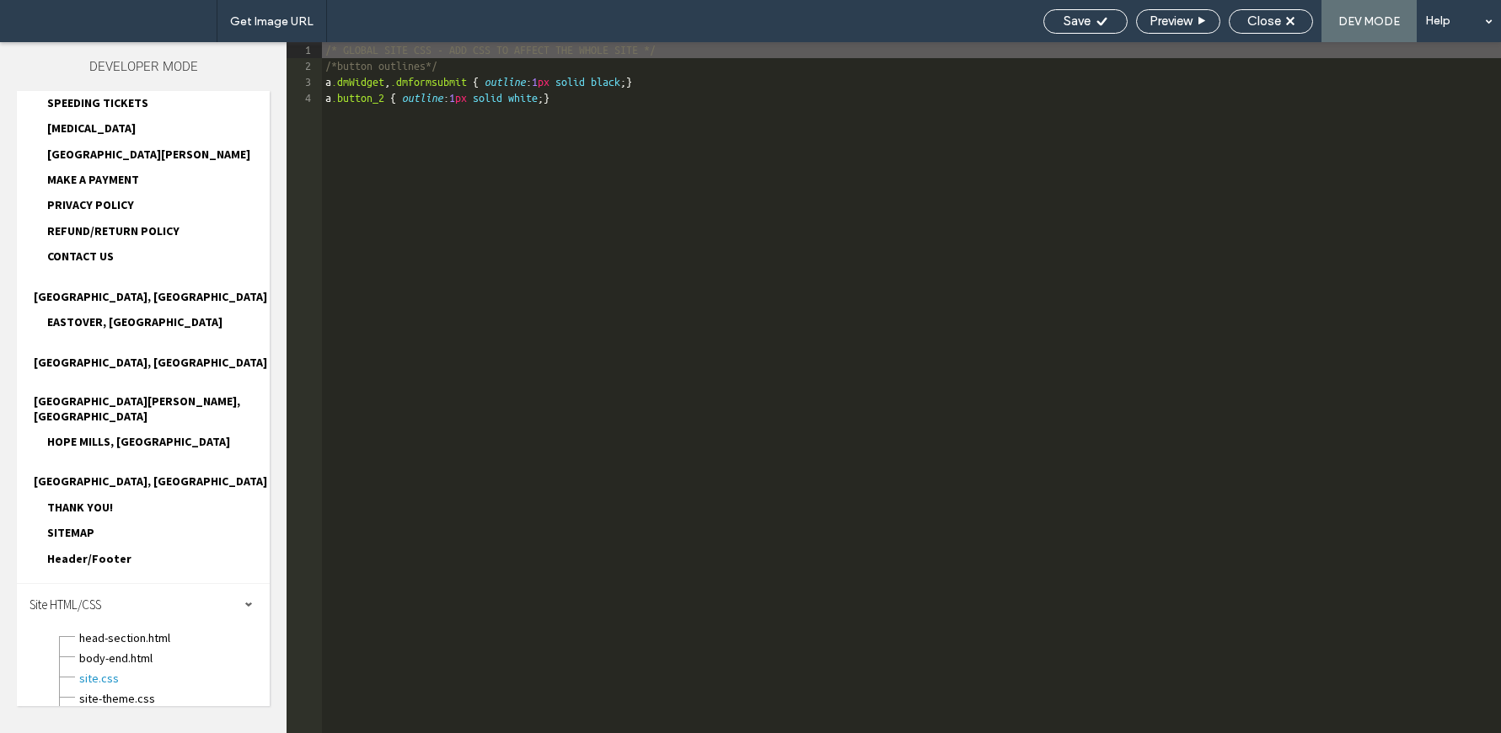
click at [478, 196] on div "/* GLOBAL SITE CSS - ADD CSS TO AFFECT THE WHOLE SITE */ /*button outlines*/ a …" at bounding box center [911, 403] width 1179 height 723
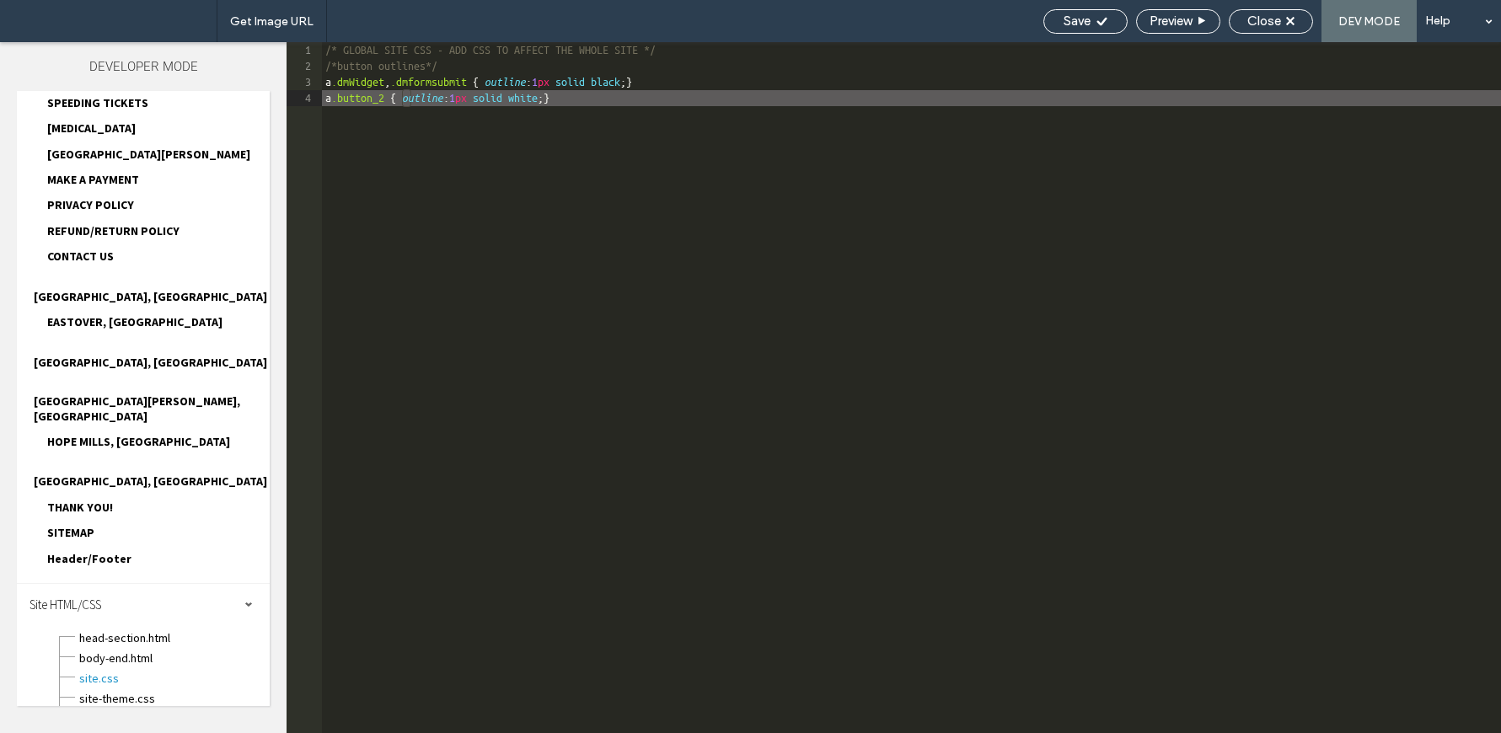
type textarea "**"
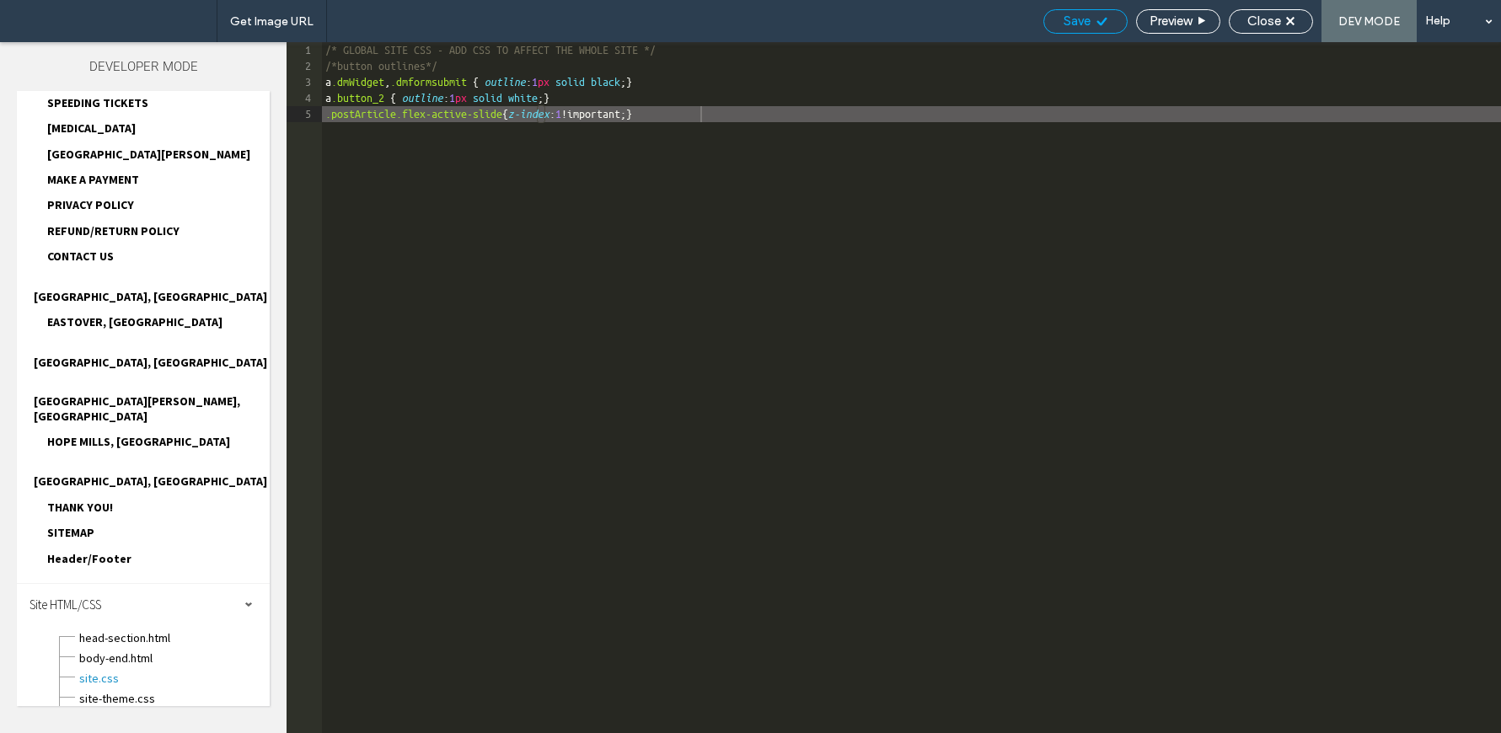
click at [1090, 25] on div "Save" at bounding box center [1085, 20] width 83 height 15
click at [1089, 25] on div "Save" at bounding box center [1085, 20] width 83 height 15
click at [1286, 24] on div "Close" at bounding box center [1271, 20] width 83 height 15
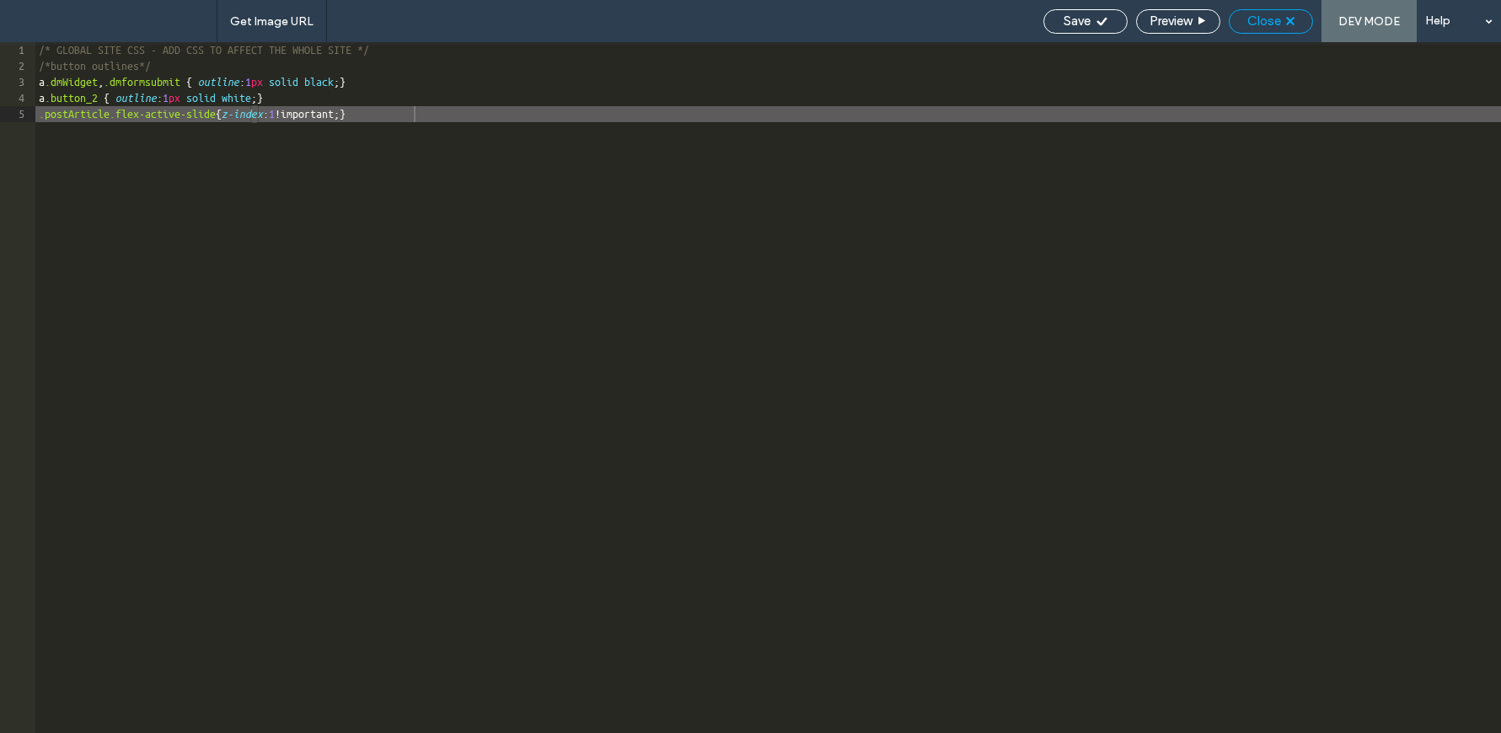
scroll to position [713, 0]
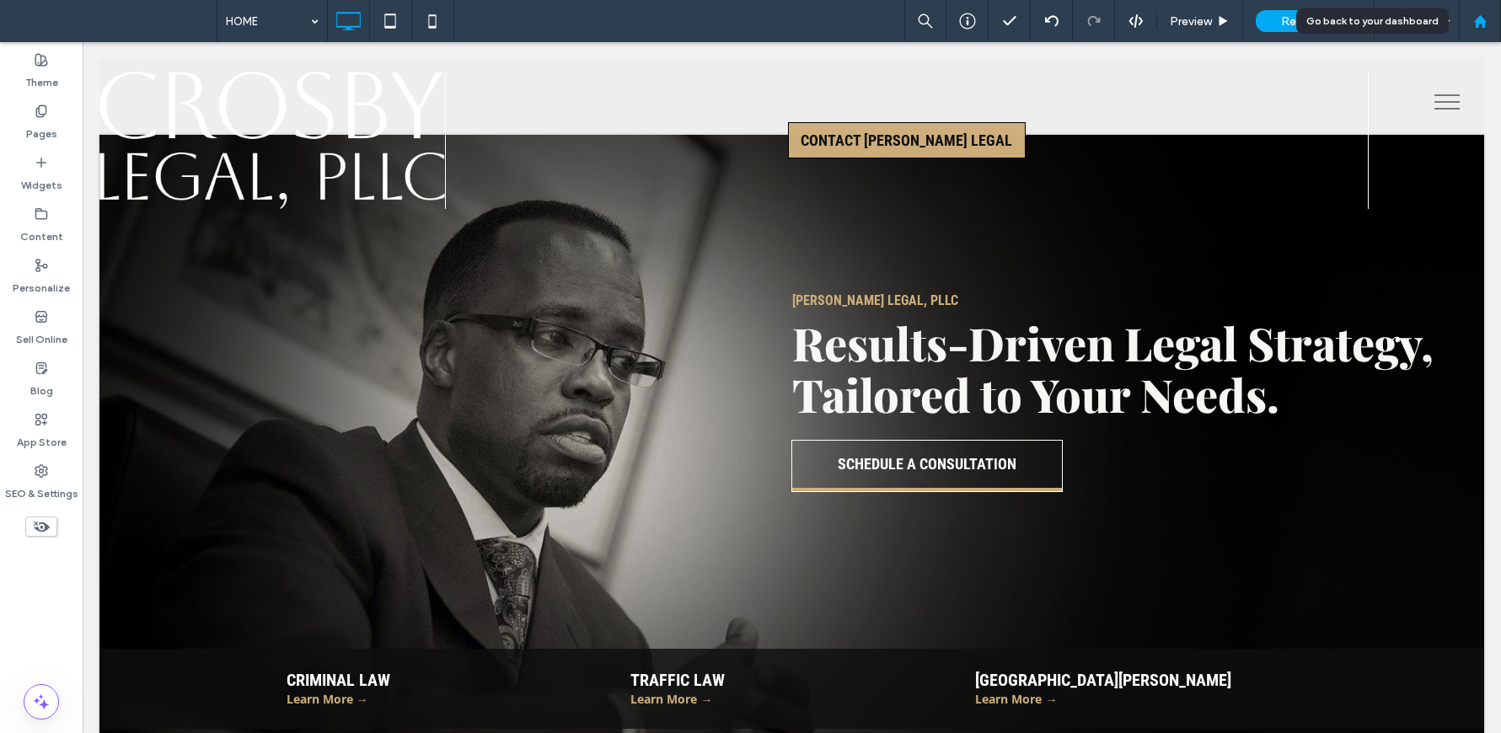
click at [1474, 21] on icon at bounding box center [1481, 21] width 14 height 14
